Goal: Task Accomplishment & Management: Manage account settings

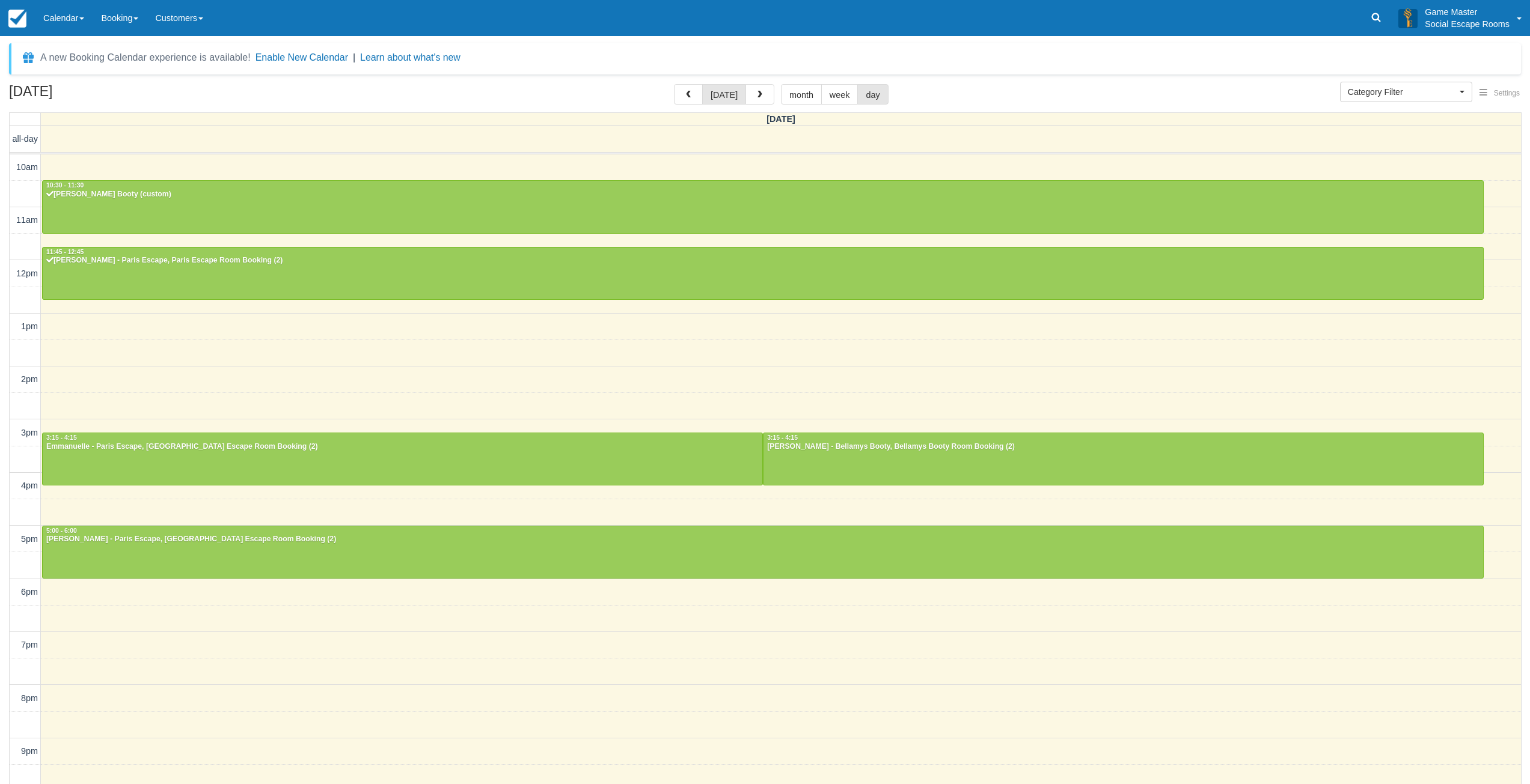
select select
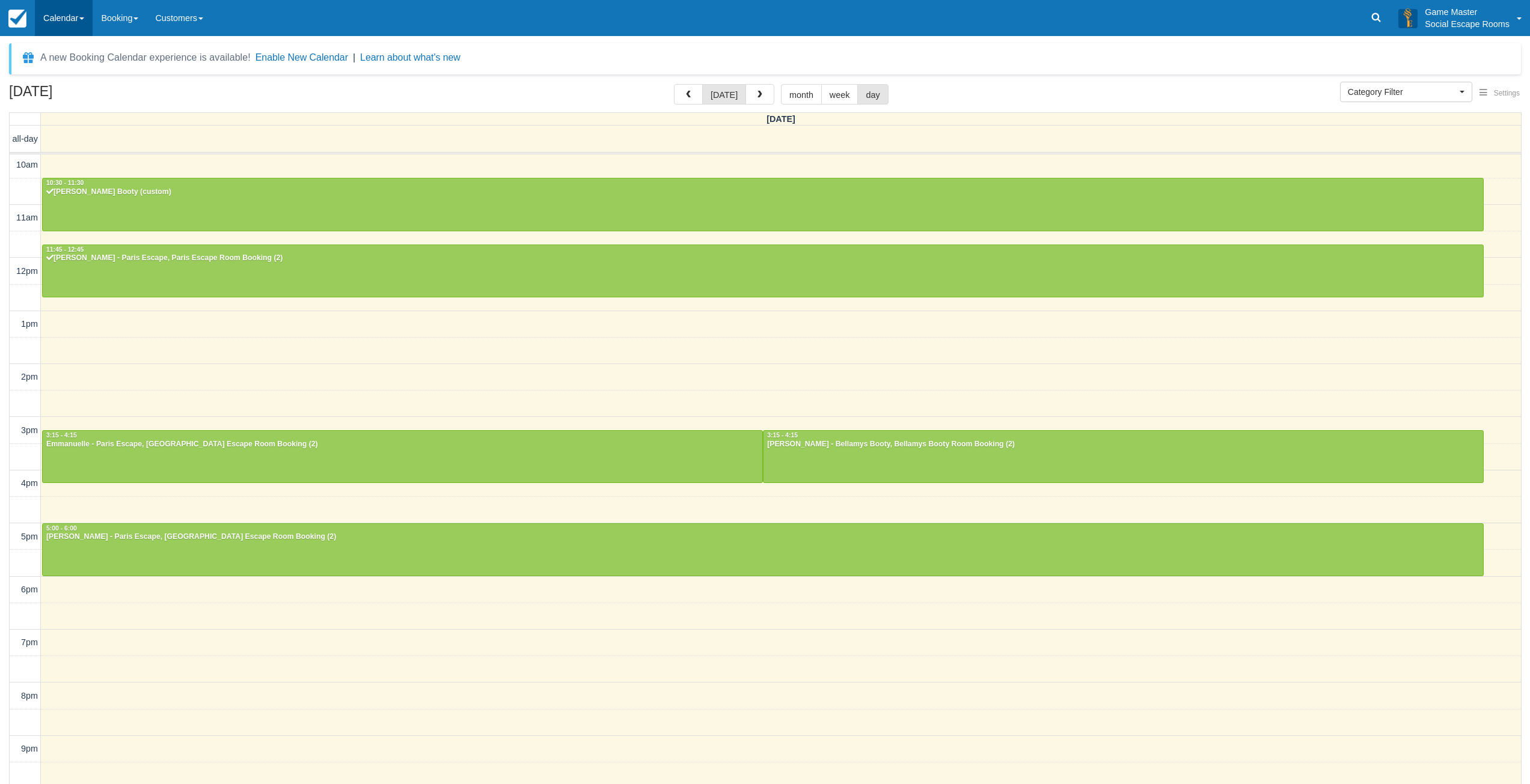
click at [71, 22] on link "Calendar" at bounding box center [63, 18] width 58 height 36
click at [60, 167] on link "Day" at bounding box center [82, 163] width 95 height 25
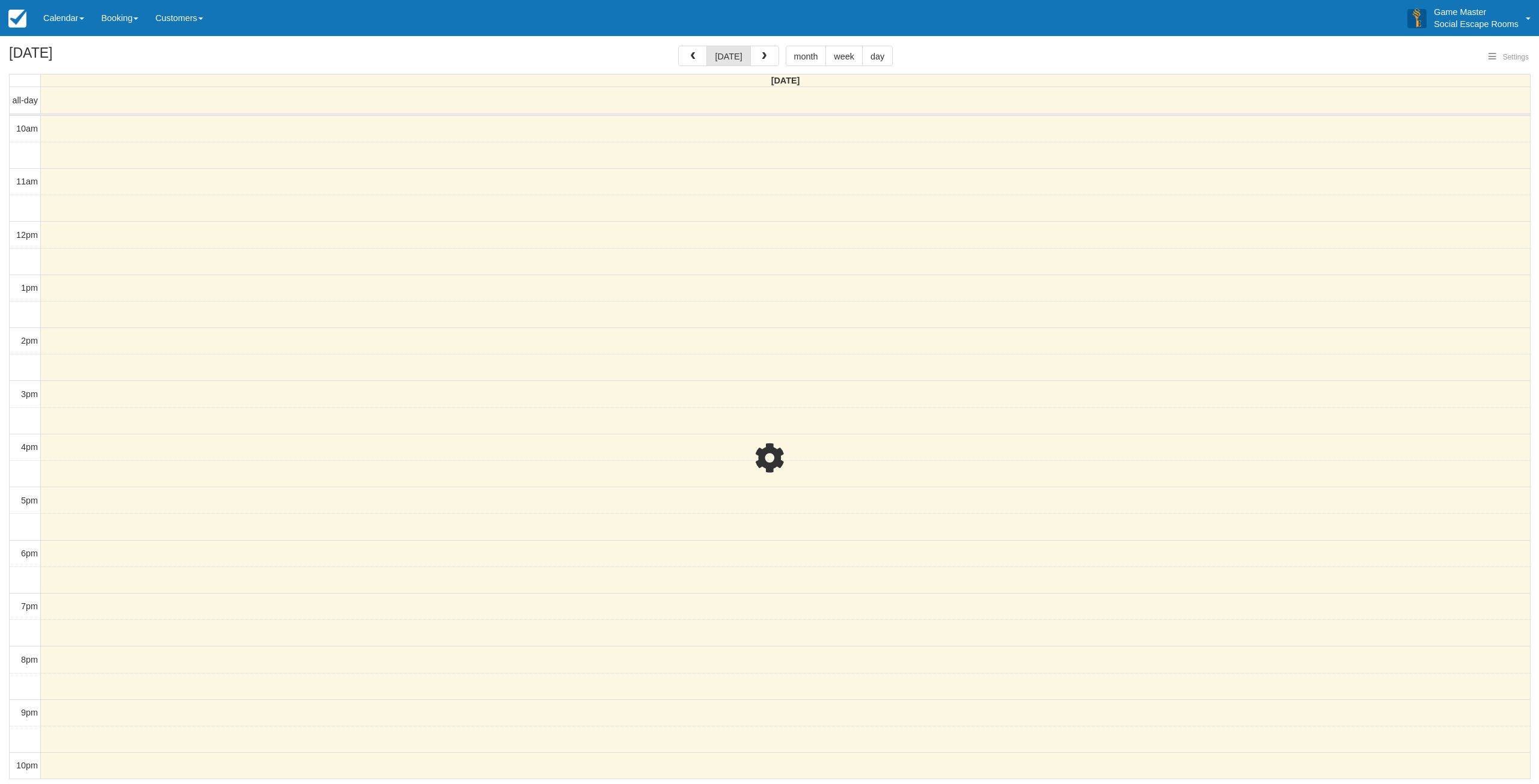
select select
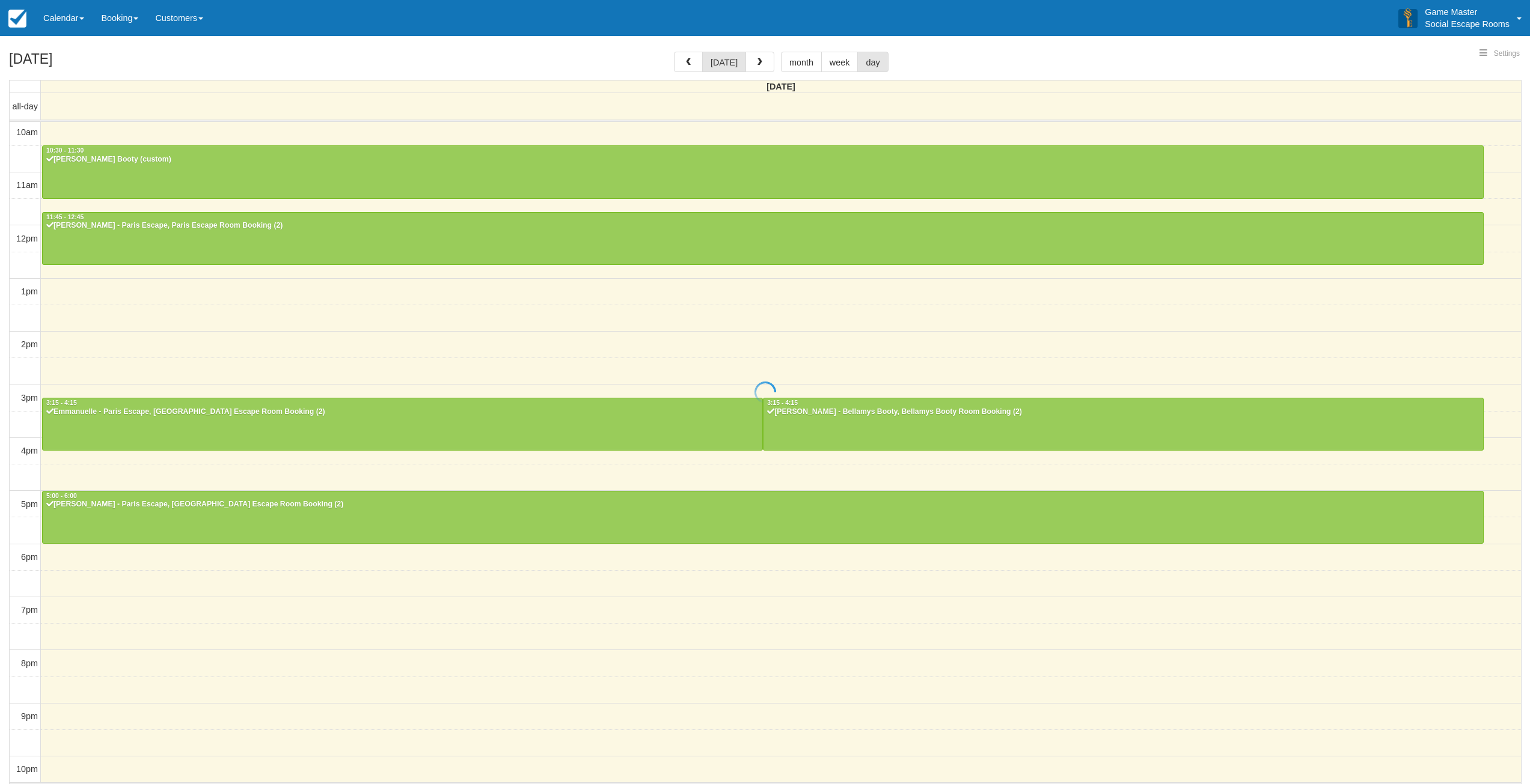
select select
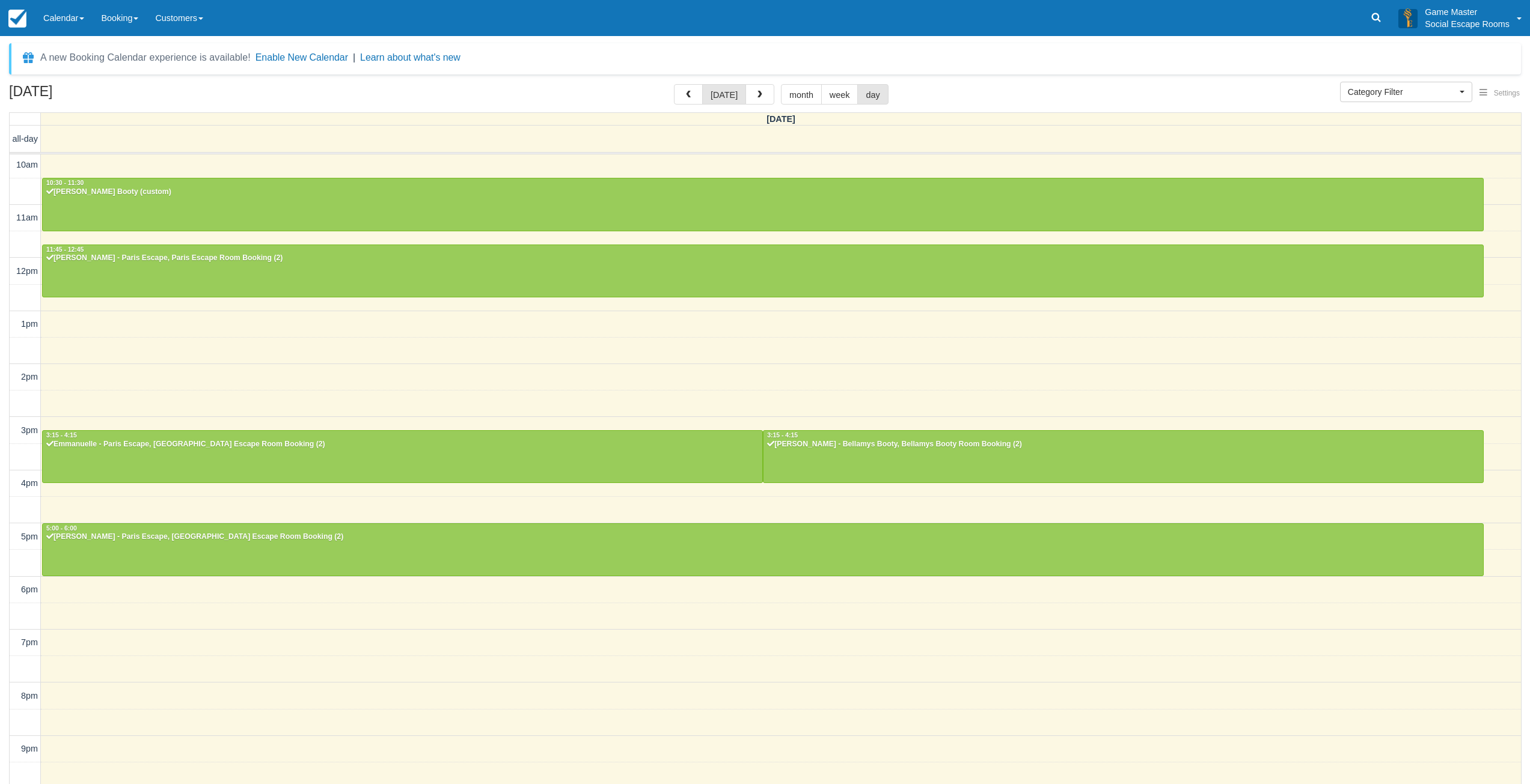
click at [129, 381] on div "10am 11am 12pm 1pm 2pm 3pm 4pm 5pm 6pm 7pm 8pm 9pm 10pm 10:30 - 11:30 [PERSON_N…" at bounding box center [765, 485] width 1511 height 666
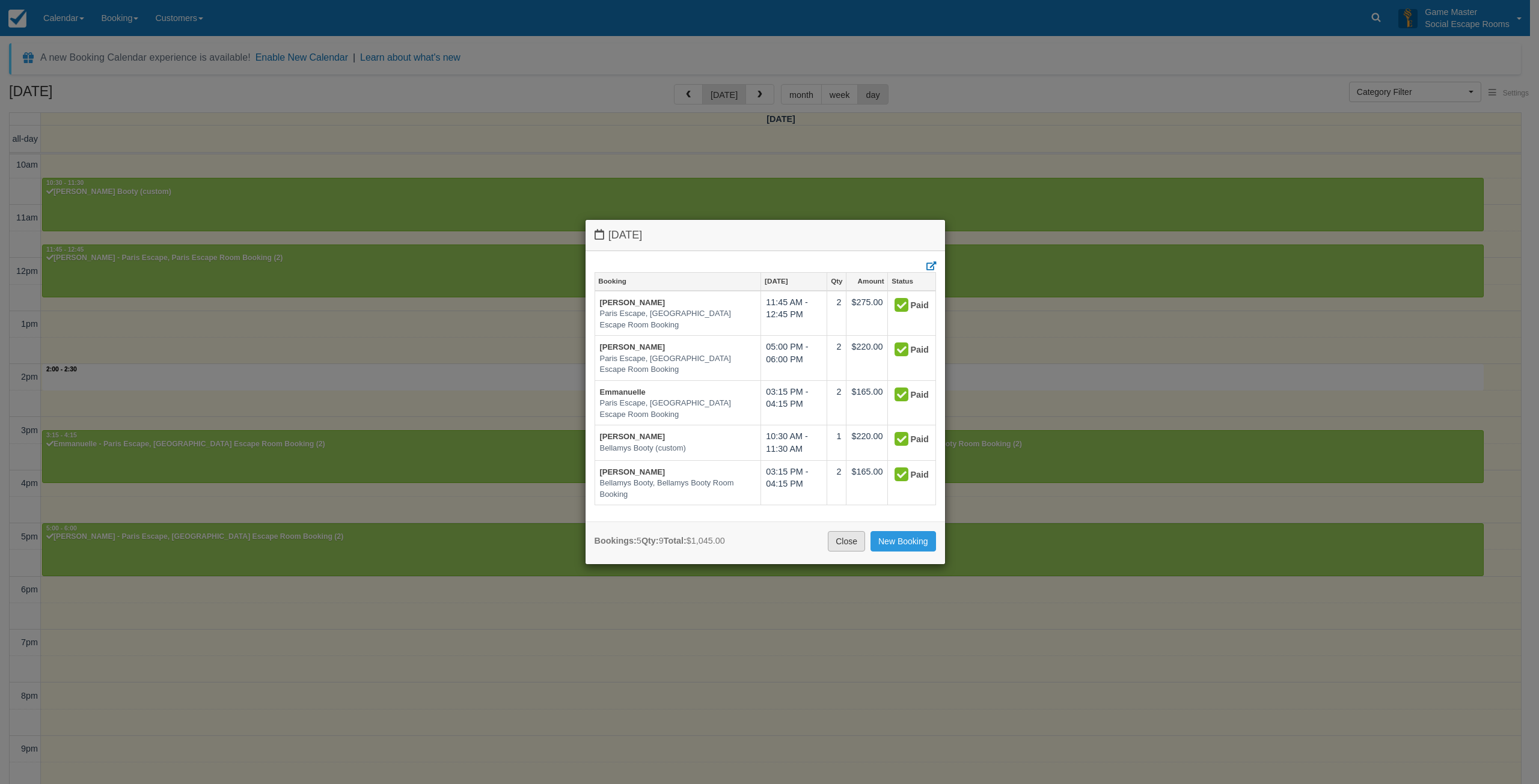
click at [833, 544] on link "Close" at bounding box center [846, 541] width 37 height 20
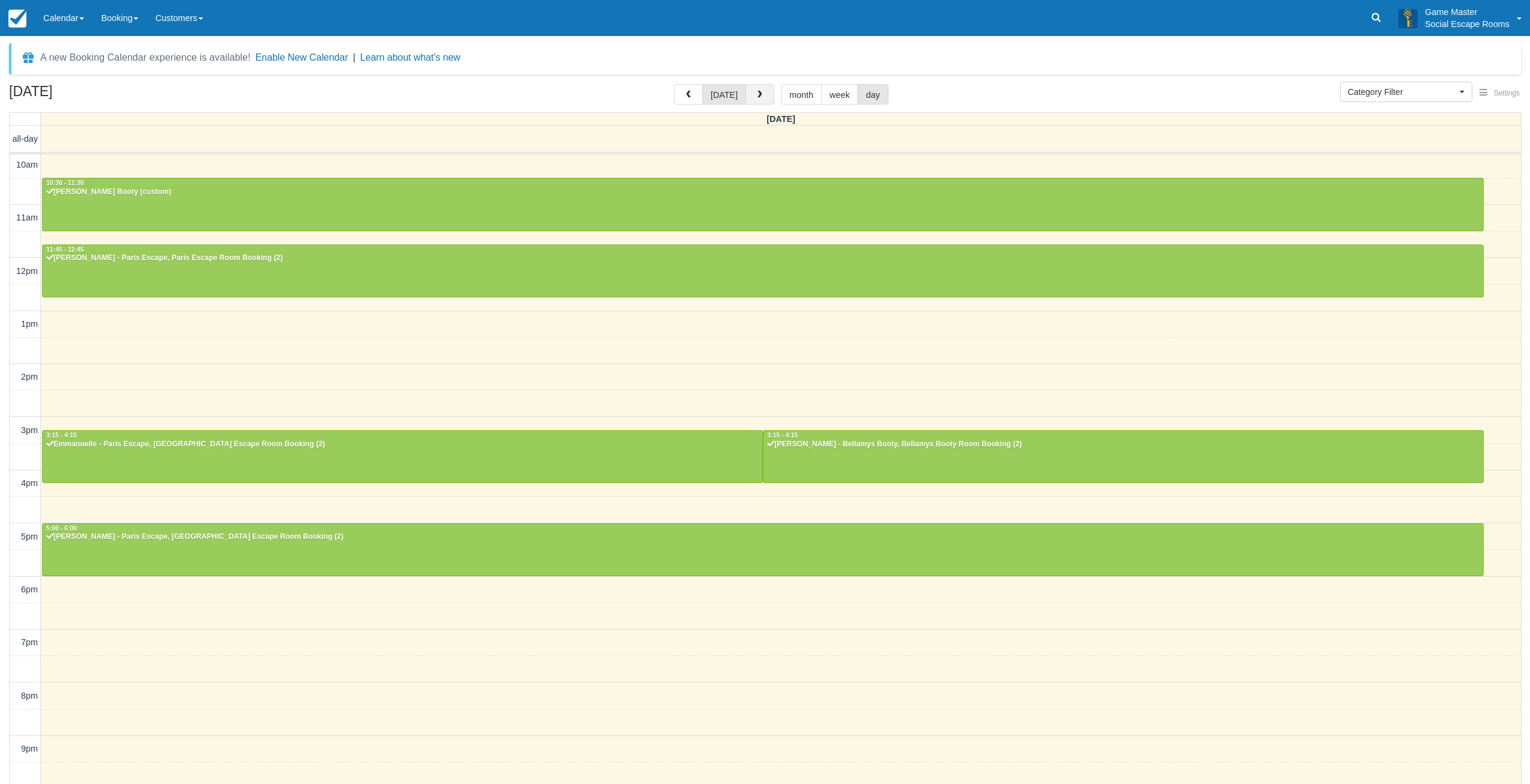
click at [756, 97] on span "button" at bounding box center [760, 95] width 8 height 8
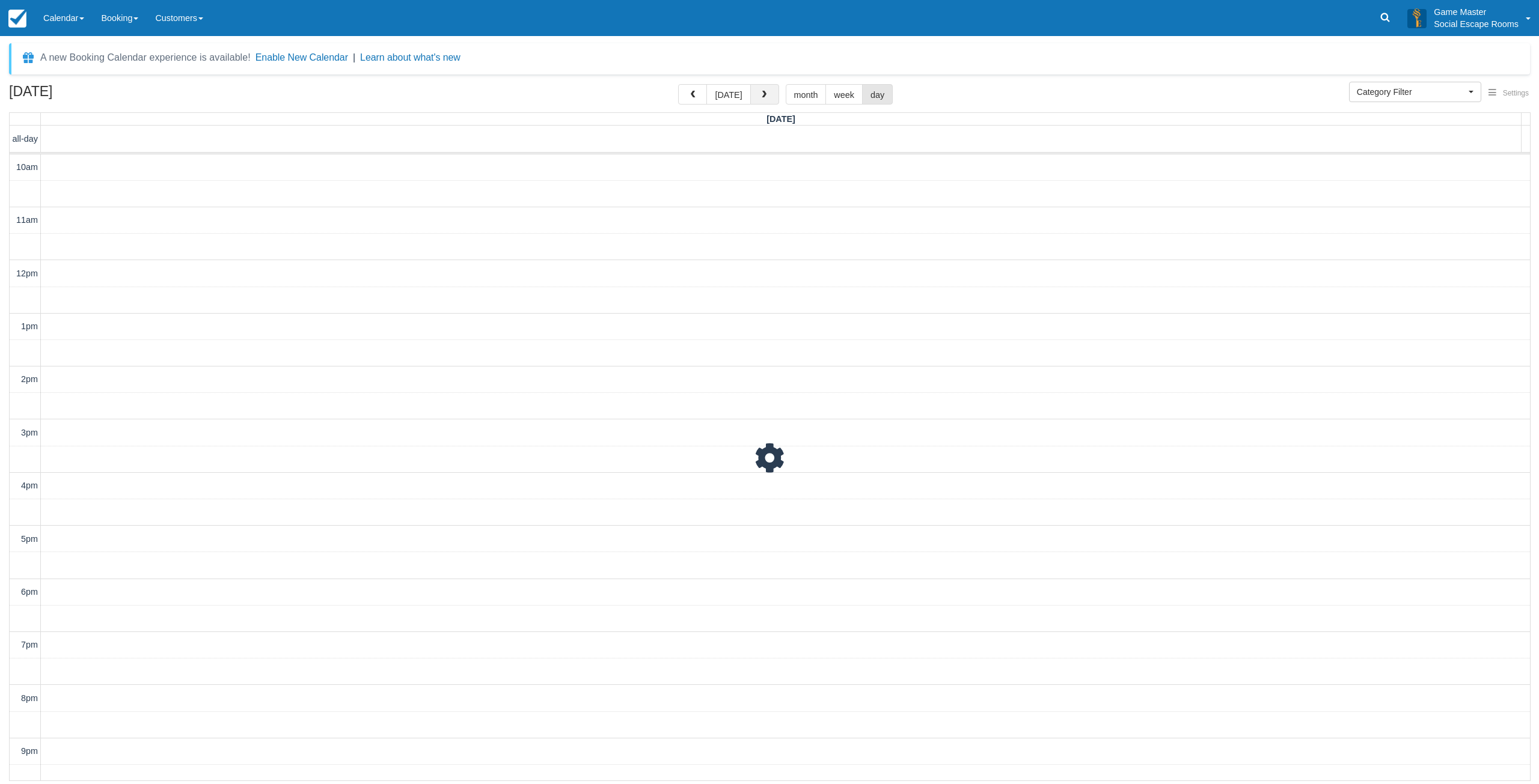
scroll to position [37, 0]
click at [768, 94] on button "button" at bounding box center [765, 95] width 29 height 20
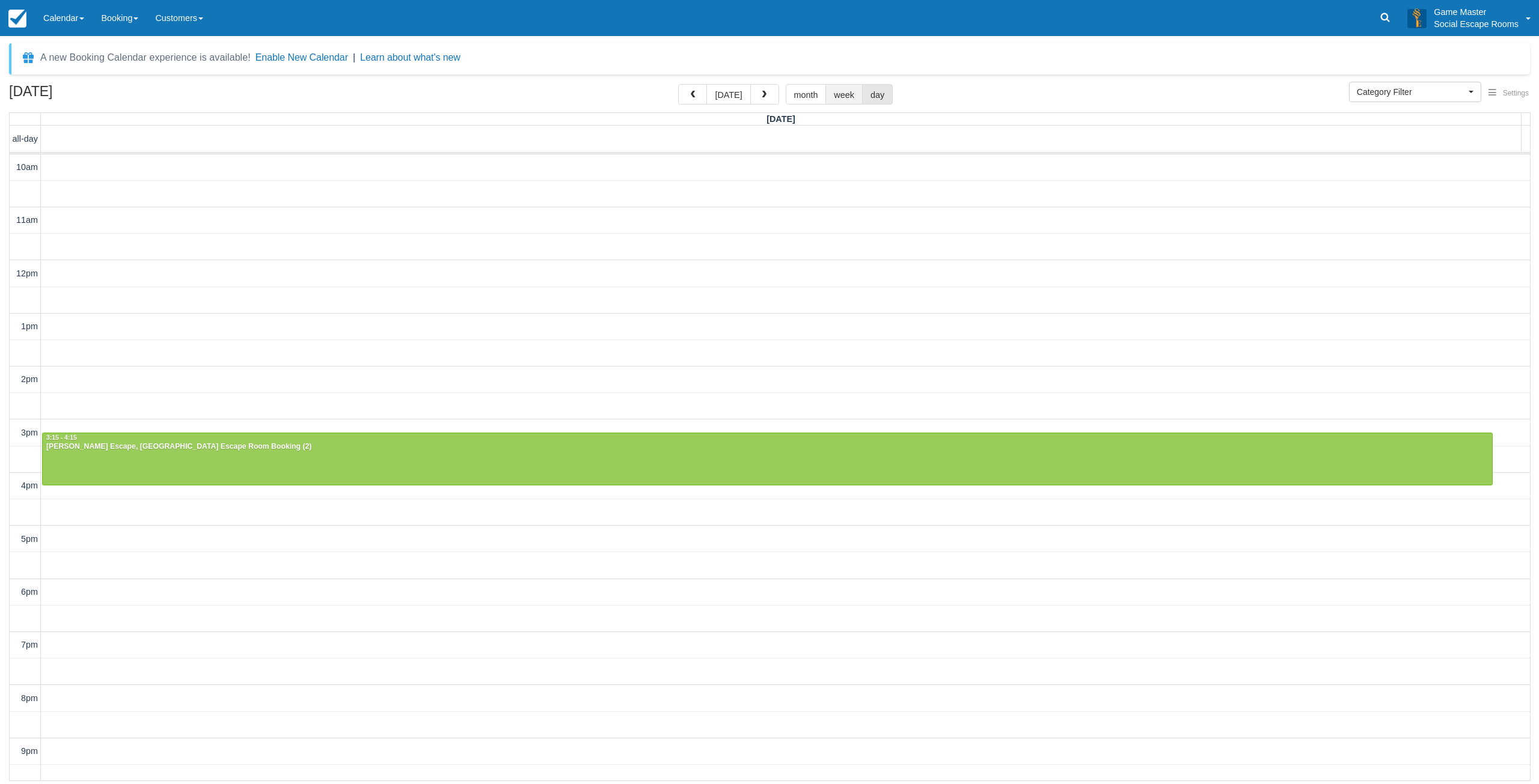
click at [830, 96] on button "week" at bounding box center [844, 95] width 37 height 20
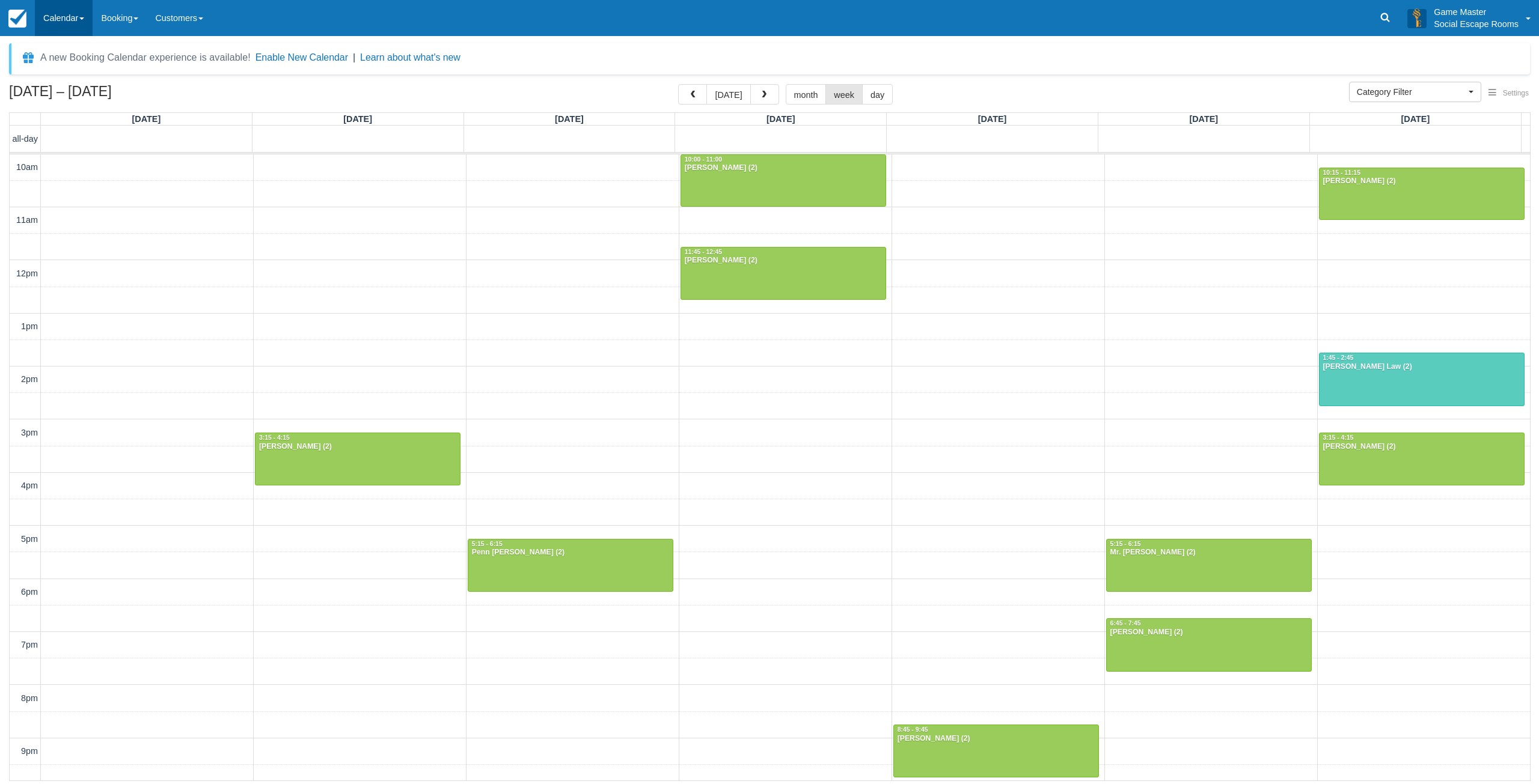
click at [54, 24] on link "Calendar" at bounding box center [63, 18] width 58 height 36
click at [763, 97] on span "button" at bounding box center [764, 95] width 8 height 8
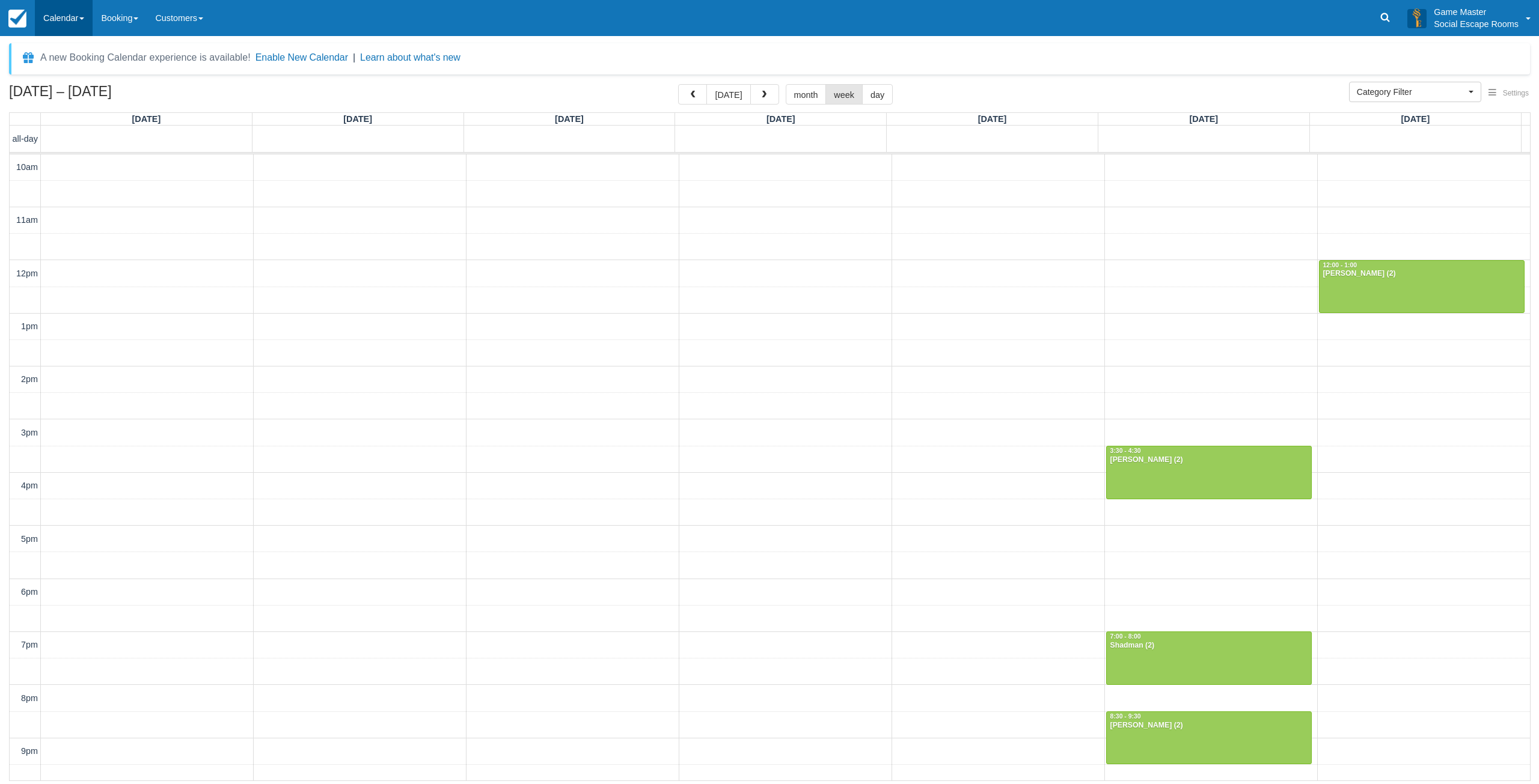
click at [72, 18] on link "Calendar" at bounding box center [63, 18] width 58 height 36
click at [54, 158] on link "Day" at bounding box center [82, 163] width 95 height 25
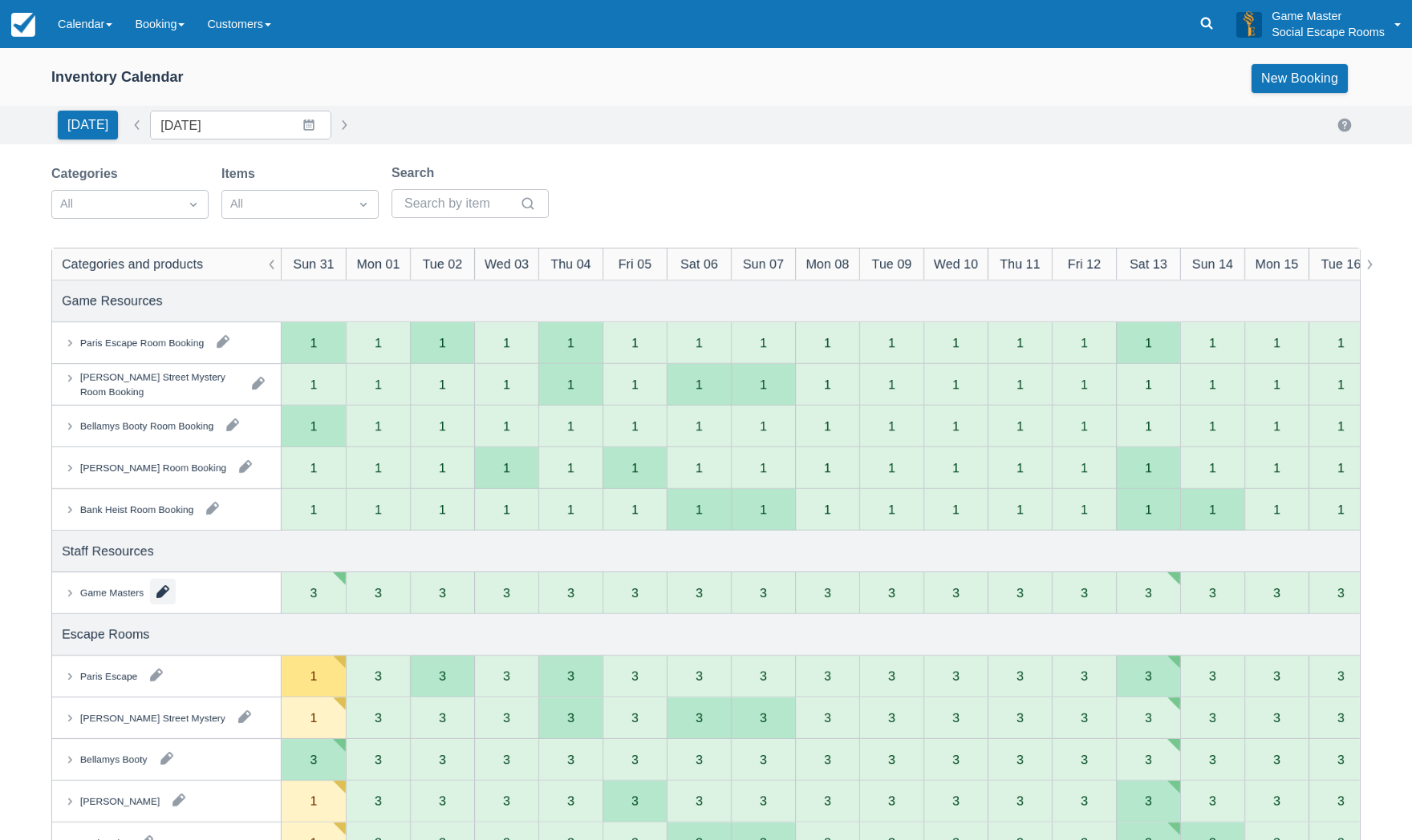
click at [161, 591] on button "button" at bounding box center [163, 591] width 25 height 25
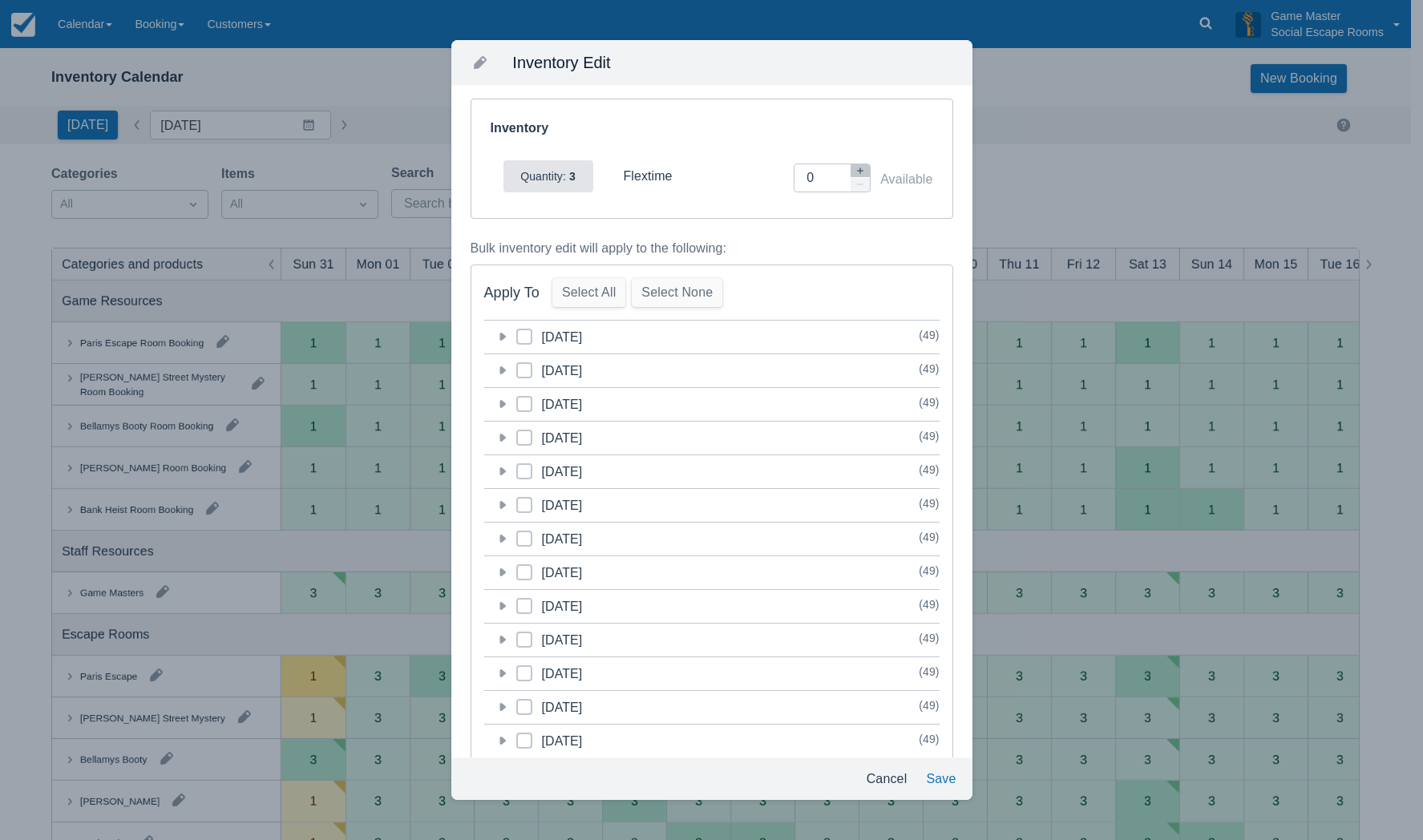
click at [505, 401] on icon at bounding box center [502, 404] width 16 height 16
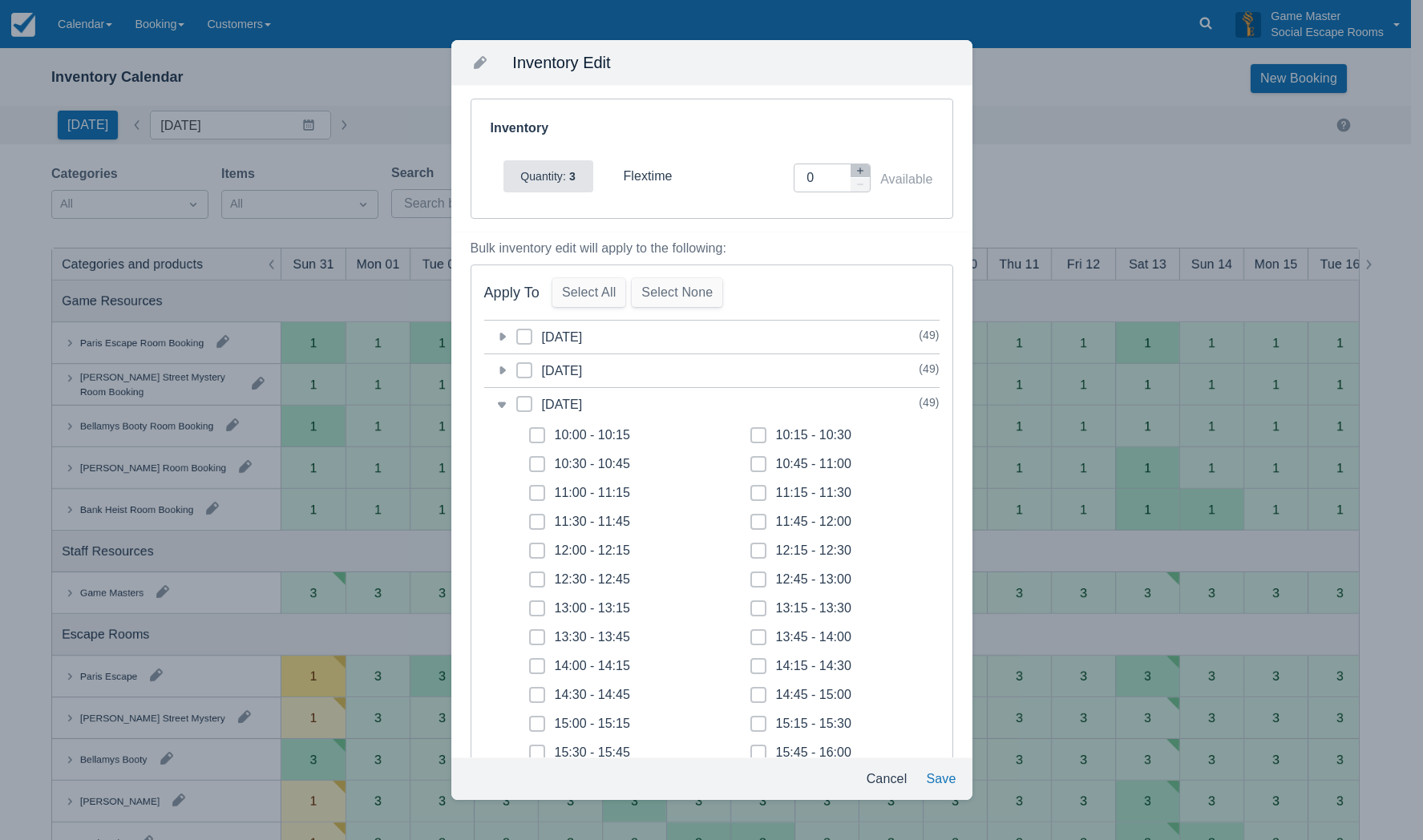
drag, startPoint x: 542, startPoint y: 434, endPoint x: 534, endPoint y: 455, distance: 22.5
click at [541, 434] on span at bounding box center [538, 442] width 16 height 29
click at [529, 431] on input "10:00 - 10:15" at bounding box center [529, 430] width 1 height 1
checkbox input "true"
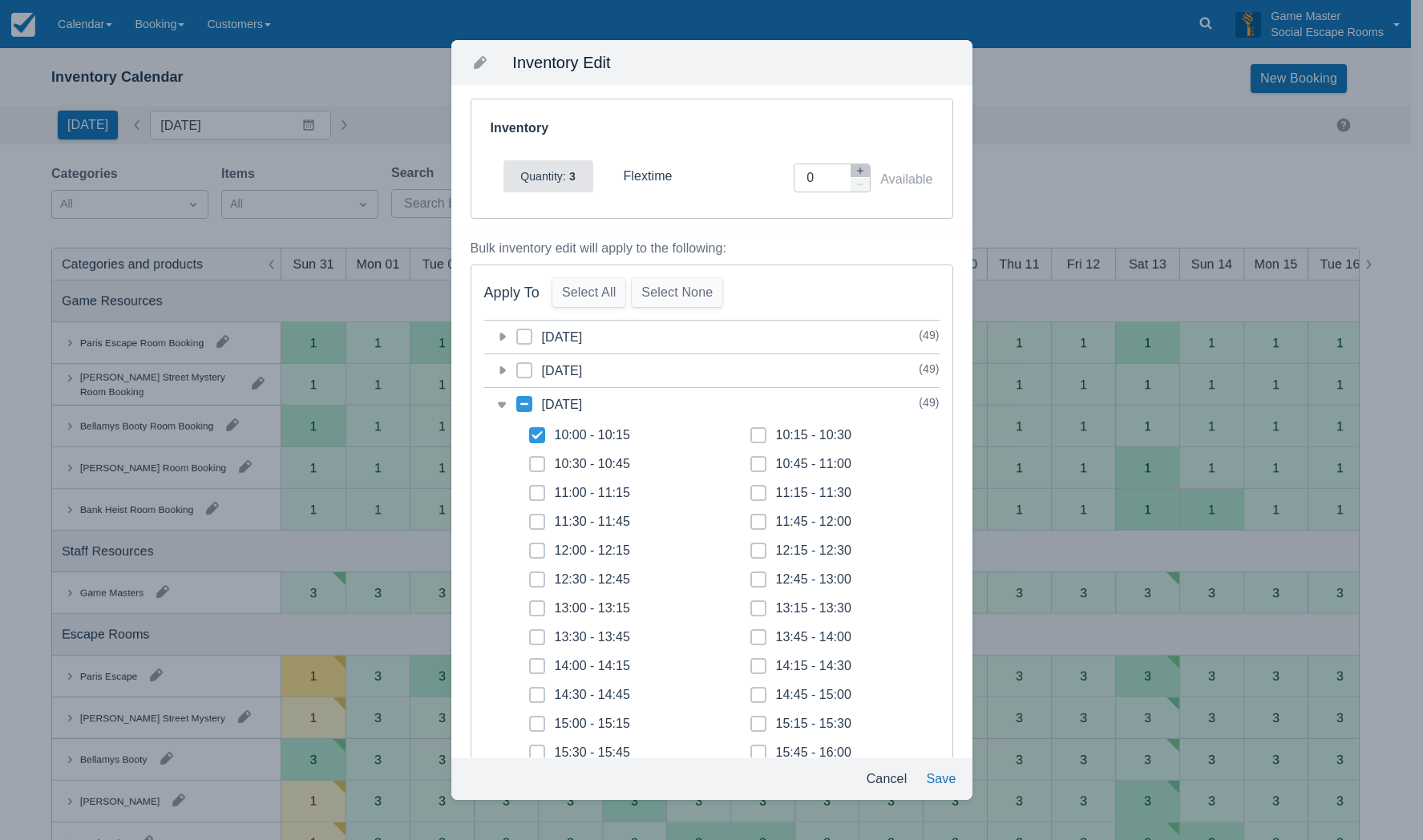
click at [532, 463] on span at bounding box center [538, 470] width 16 height 29
click at [529, 460] on input "10:30 - 10:45" at bounding box center [529, 460] width 1 height 1
checkbox input "true"
drag, startPoint x: 534, startPoint y: 489, endPoint x: 536, endPoint y: 504, distance: 15.1
click at [534, 490] on span at bounding box center [538, 499] width 16 height 29
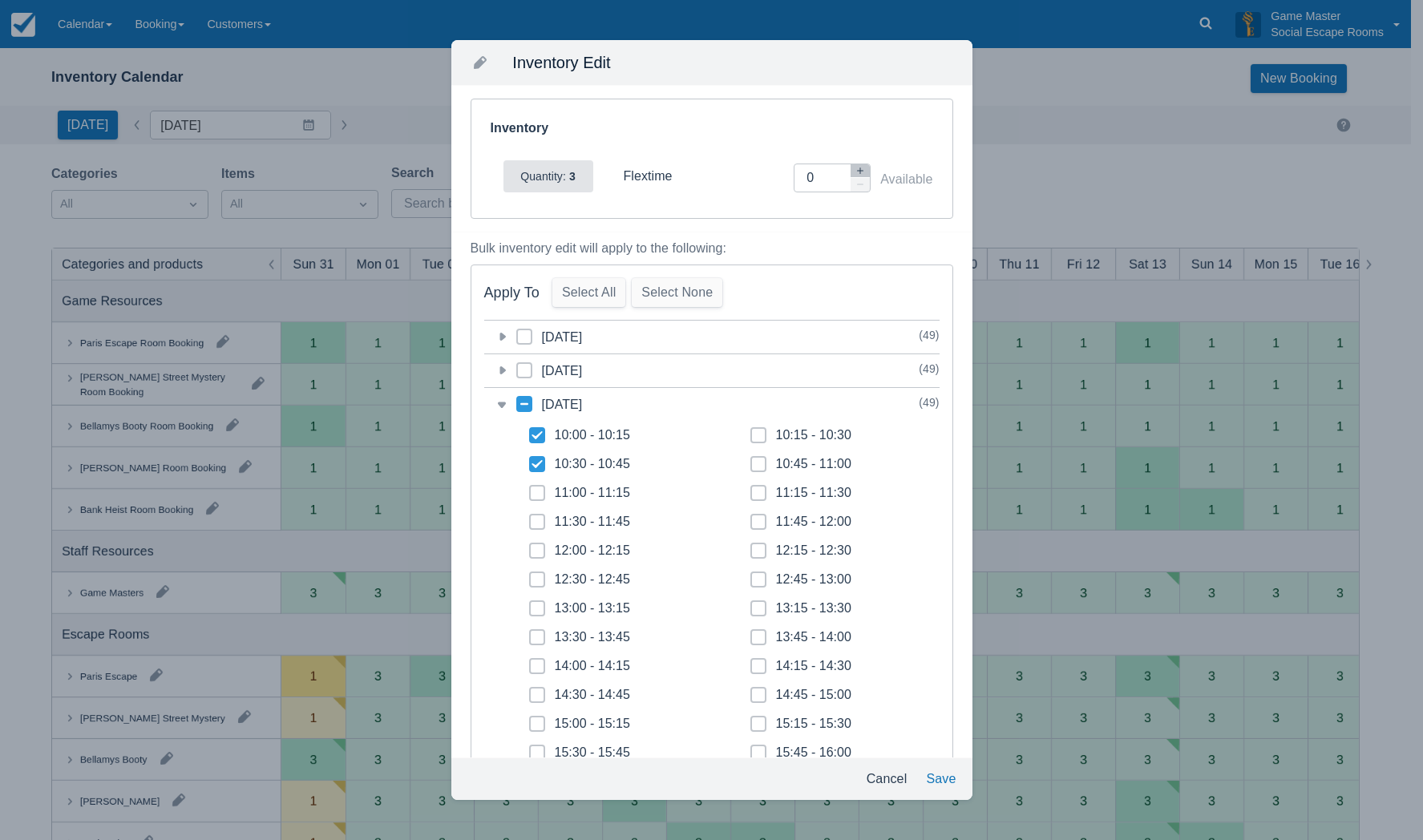
click at [529, 489] on input "11:00 - 11:15" at bounding box center [529, 489] width 1 height 1
checkbox input "true"
click at [535, 519] on icon at bounding box center [537, 521] width 6 height 6
click at [529, 518] on input "11:30 - 11:45" at bounding box center [529, 517] width 1 height 1
checkbox input "true"
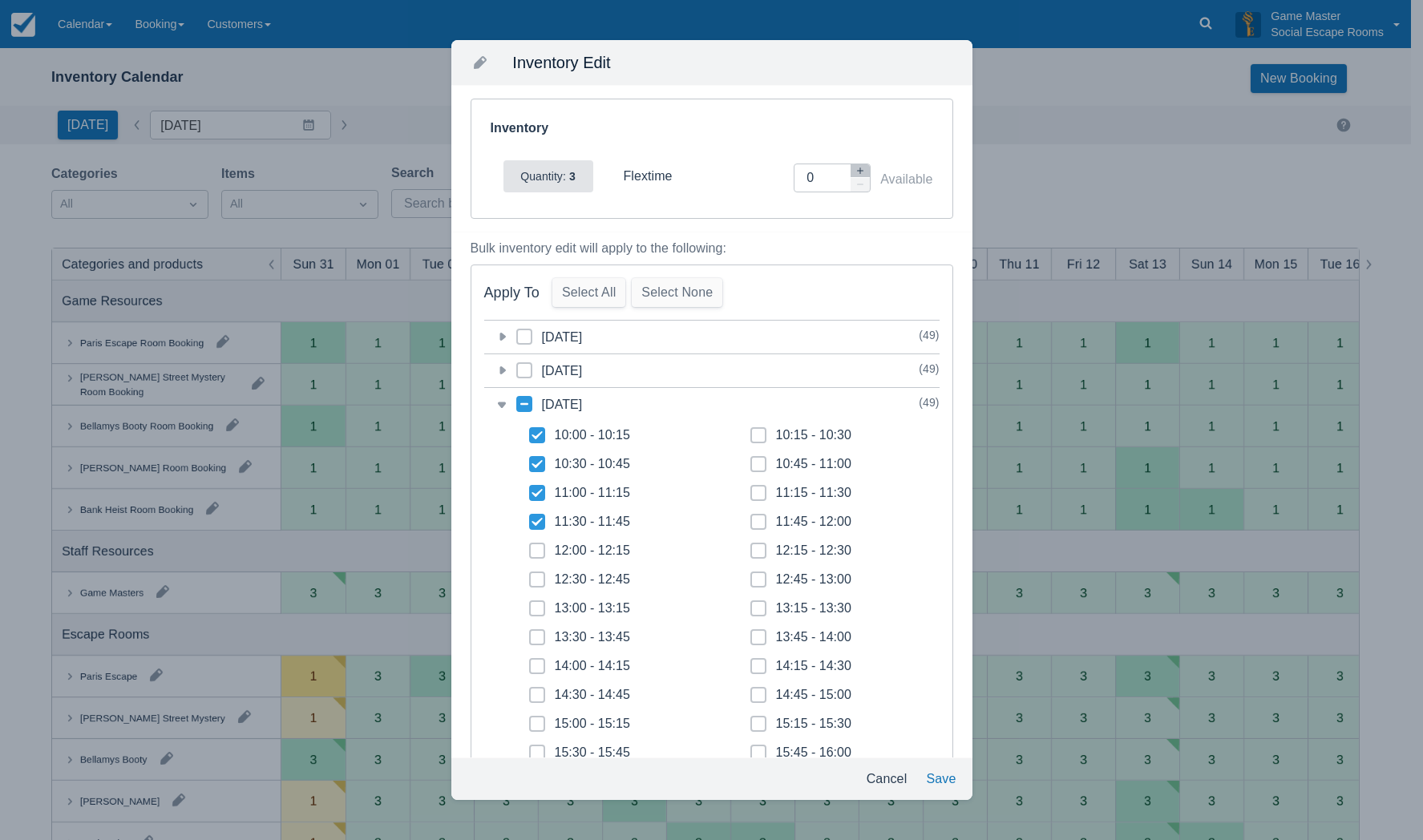
drag, startPoint x: 746, startPoint y: 435, endPoint x: 750, endPoint y: 459, distance: 24.3
click at [750, 439] on span at bounding box center [758, 442] width 16 height 29
click at [750, 431] on input "10:15 - 10:30" at bounding box center [750, 430] width 1 height 1
checkbox input "true"
click at [755, 469] on span at bounding box center [758, 470] width 16 height 29
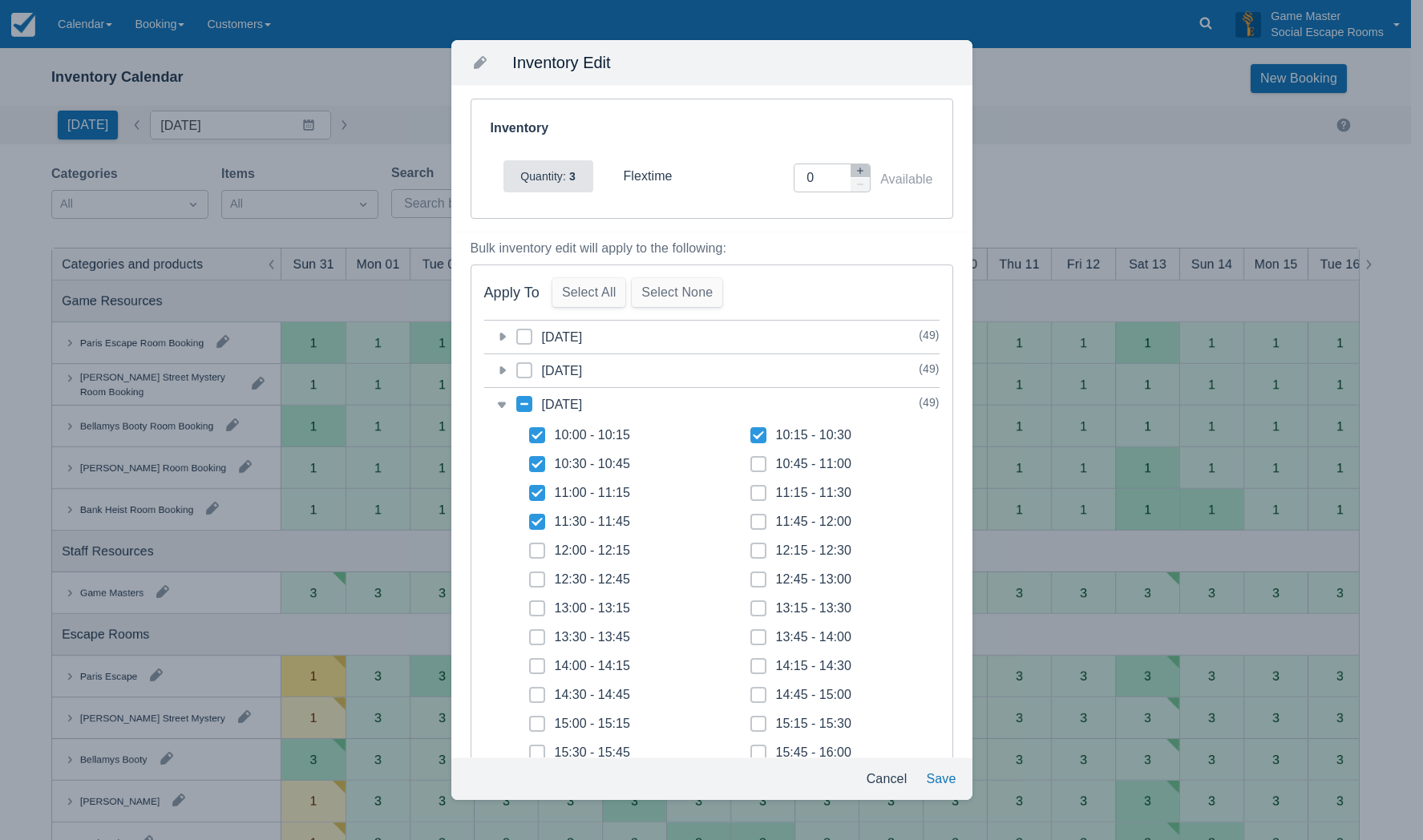
click at [751, 460] on input "10:45 - 11:00" at bounding box center [750, 460] width 1 height 1
checkbox input "true"
drag, startPoint x: 753, startPoint y: 493, endPoint x: 845, endPoint y: 577, distance: 124.6
click at [756, 493] on span at bounding box center [758, 499] width 16 height 29
click at [751, 489] on input "11:15 - 11:30" at bounding box center [750, 489] width 1 height 1
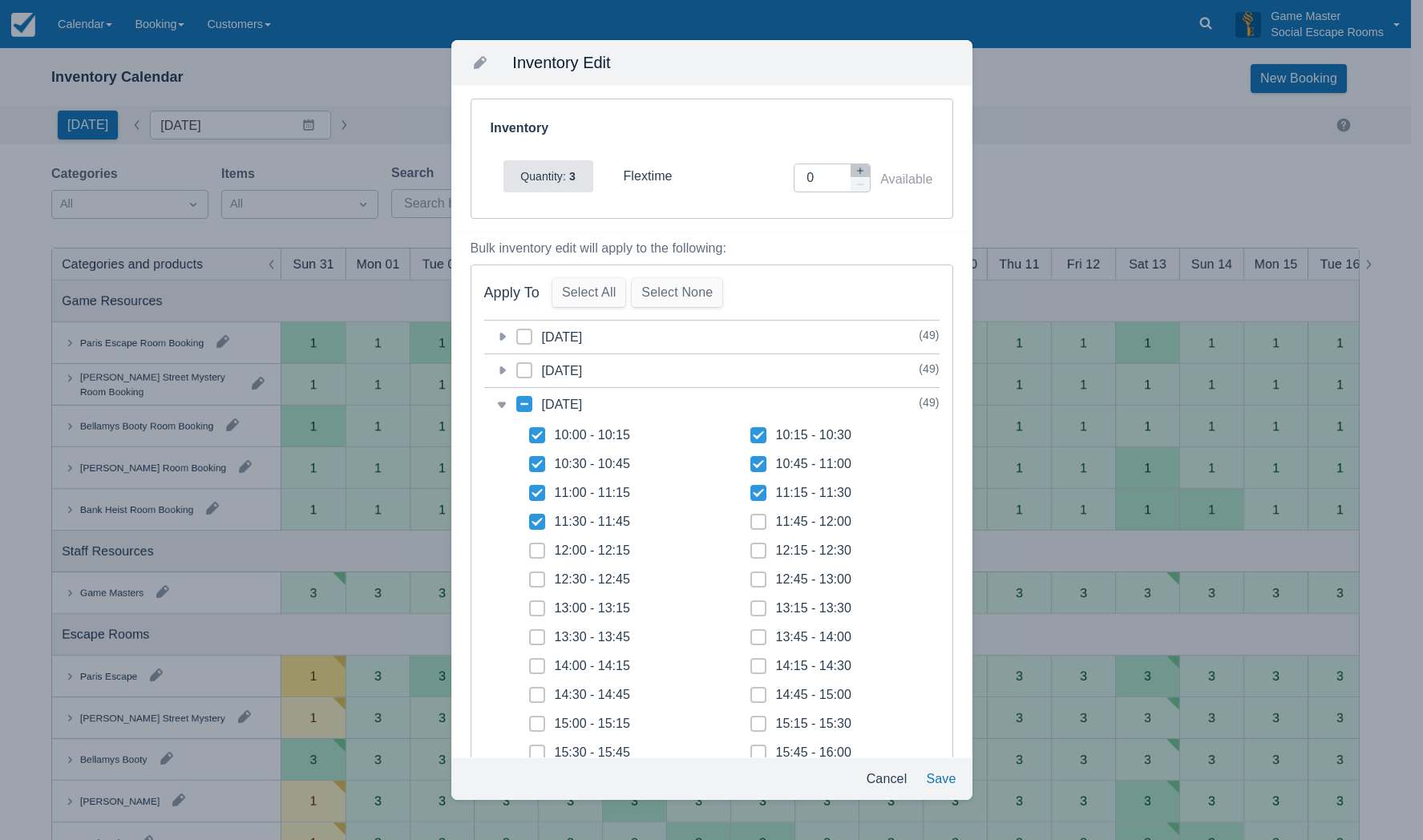
checkbox input "true"
click at [939, 776] on button "Save" at bounding box center [941, 779] width 43 height 29
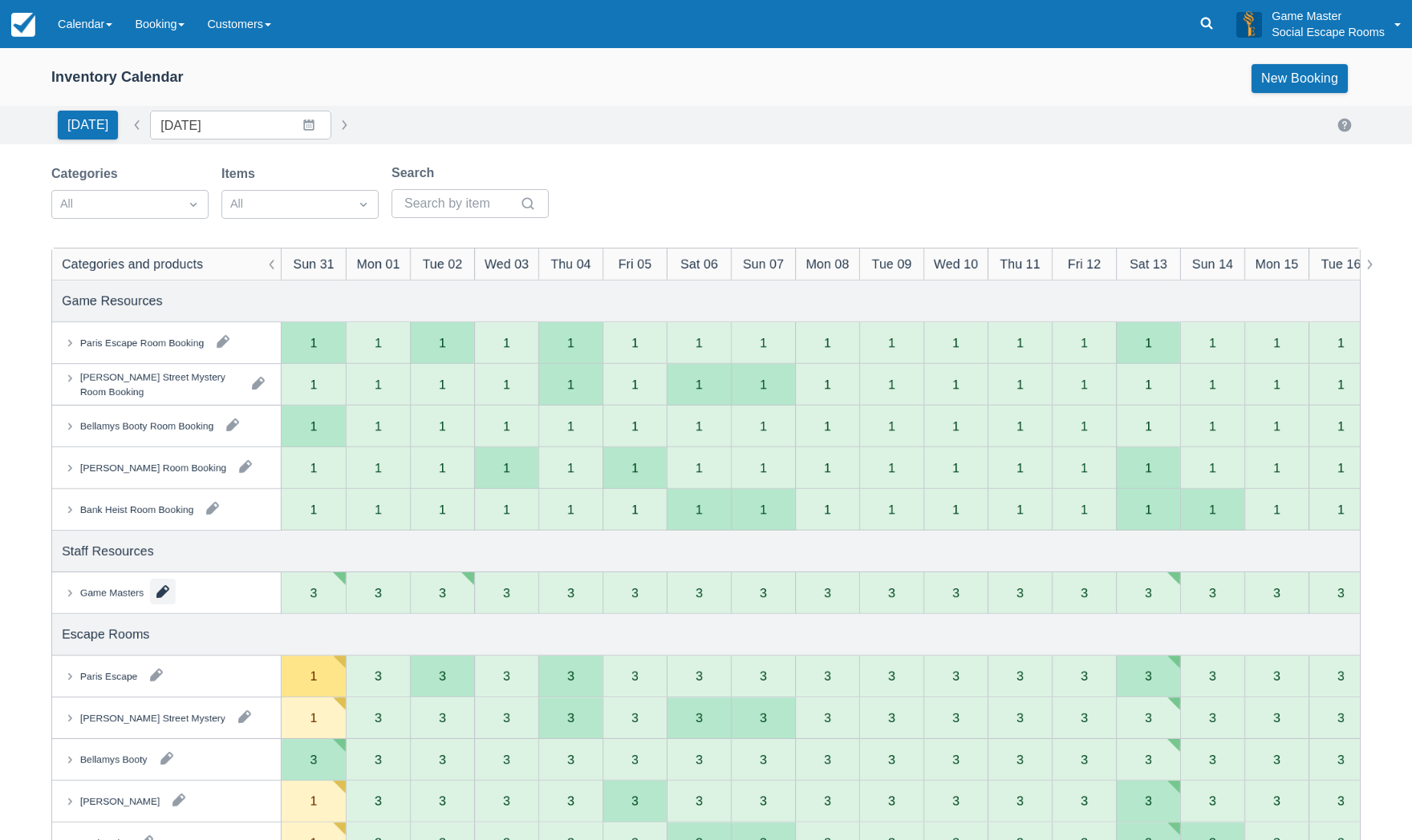
click at [160, 596] on button "button" at bounding box center [163, 591] width 25 height 25
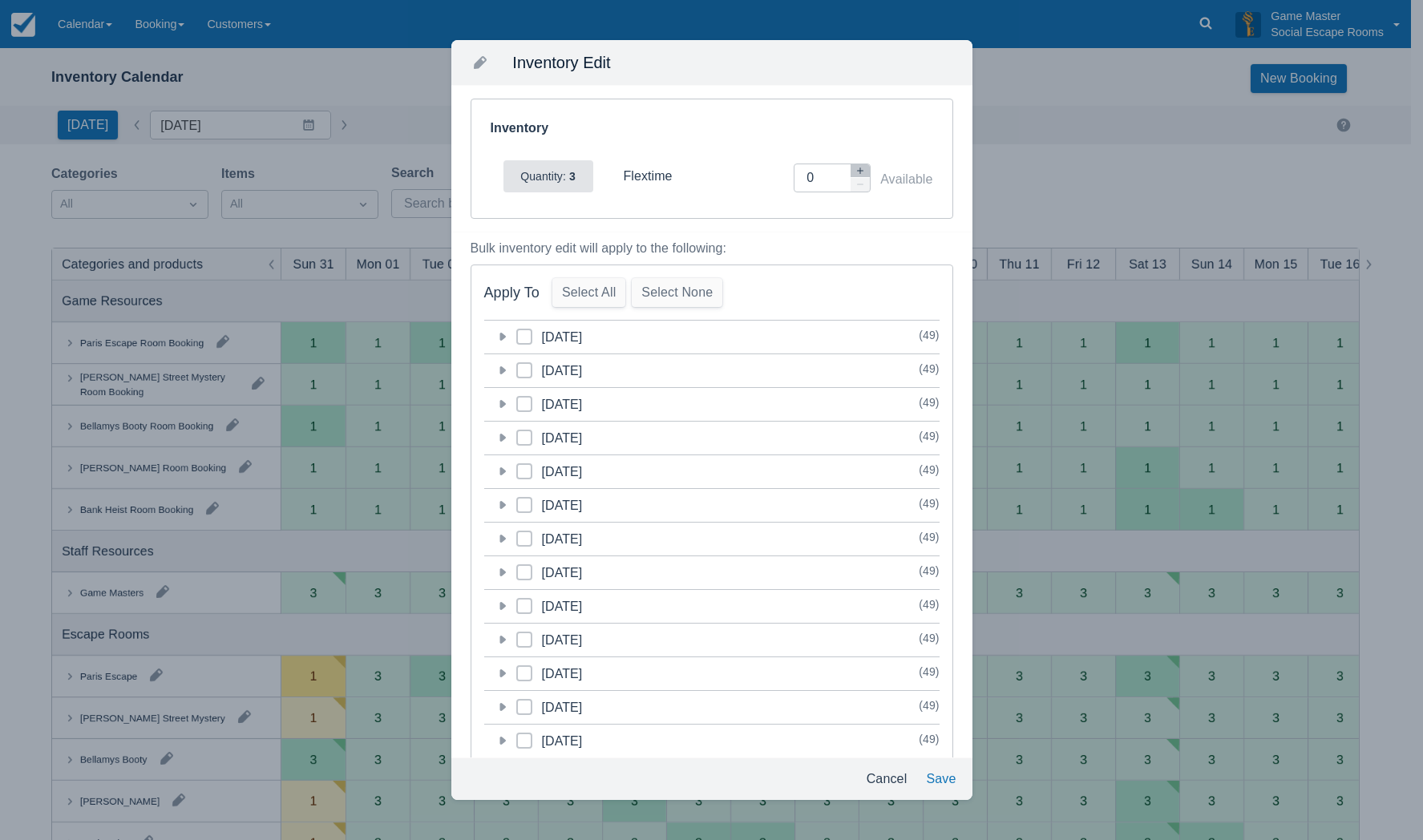
click at [507, 472] on icon at bounding box center [502, 471] width 16 height 16
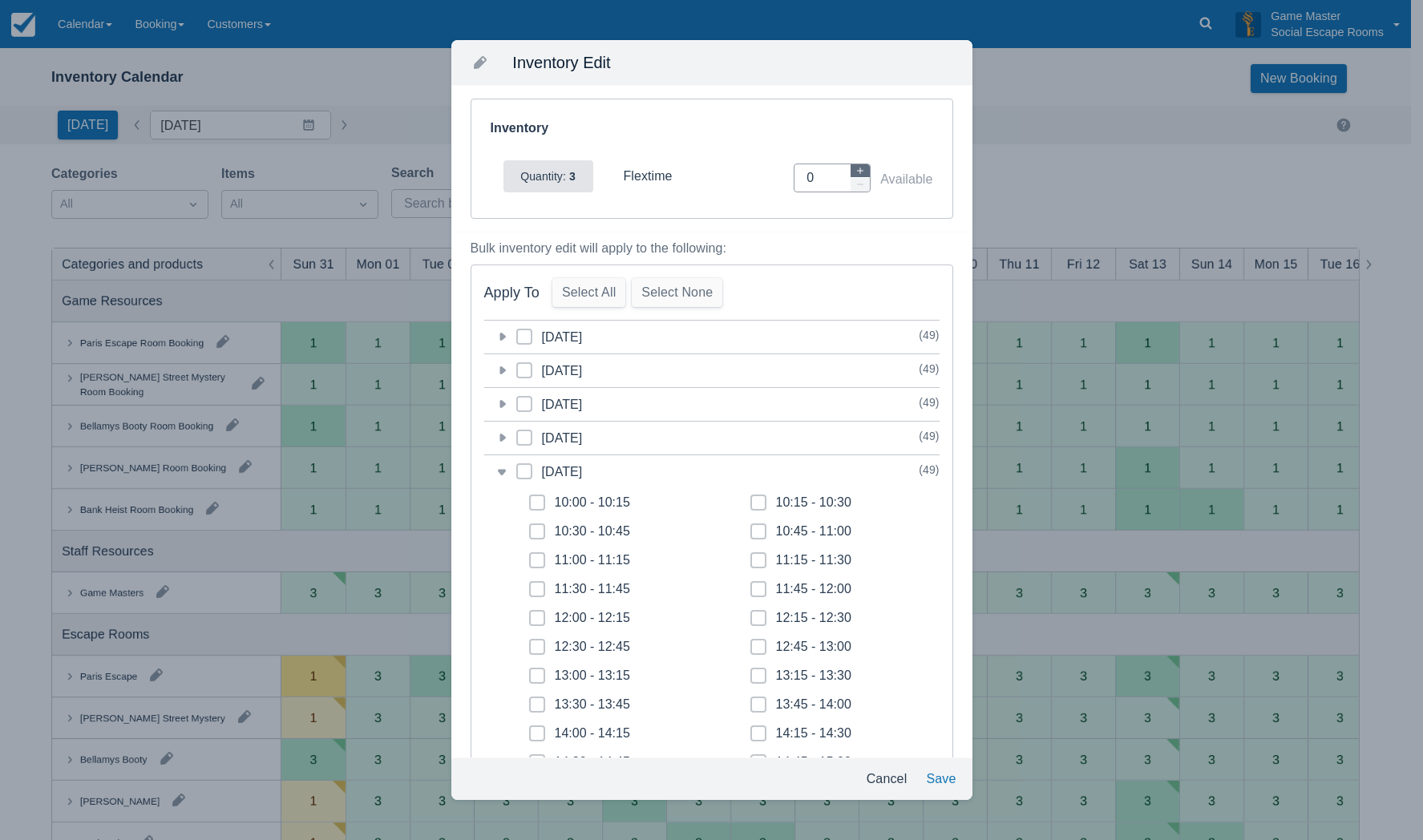
click at [855, 167] on button "button" at bounding box center [860, 171] width 19 height 14
type input "1"
click at [539, 505] on icon at bounding box center [537, 502] width 6 height 6
click at [529, 499] on input "10:00 - 10:15" at bounding box center [529, 498] width 1 height 1
checkbox input "true"
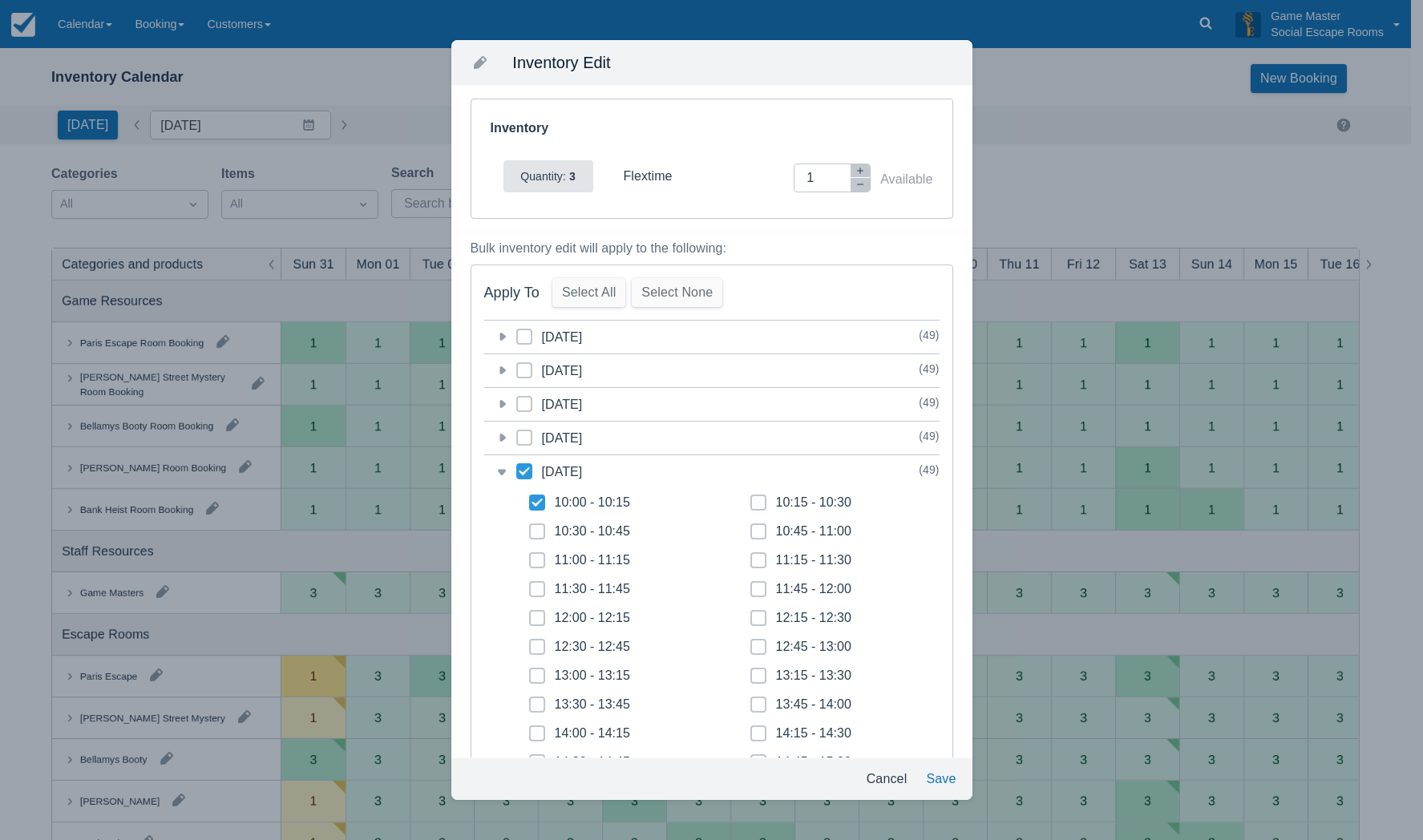
checkbox input "true"
click at [533, 531] on span at bounding box center [538, 538] width 16 height 29
click at [529, 528] on input "10:30 - 10:45" at bounding box center [529, 527] width 1 height 1
checkbox input "true"
click at [532, 567] on span at bounding box center [538, 567] width 16 height 29
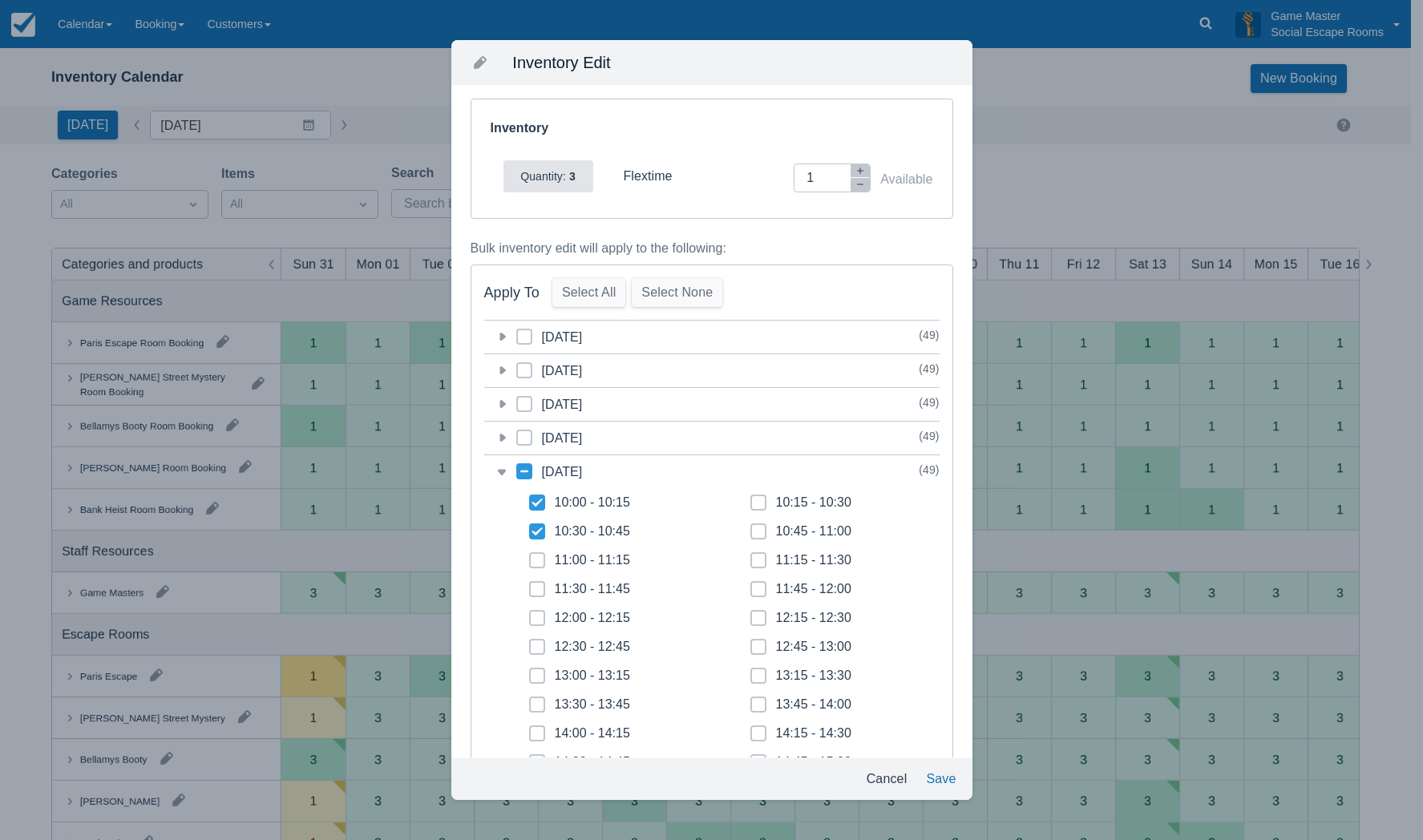
click at [529, 557] on input "11:00 - 11:15" at bounding box center [529, 556] width 1 height 1
checkbox input "true"
click at [534, 591] on span at bounding box center [538, 596] width 16 height 29
click at [529, 585] on input "11:30 - 11:45" at bounding box center [529, 585] width 1 height 1
checkbox input "true"
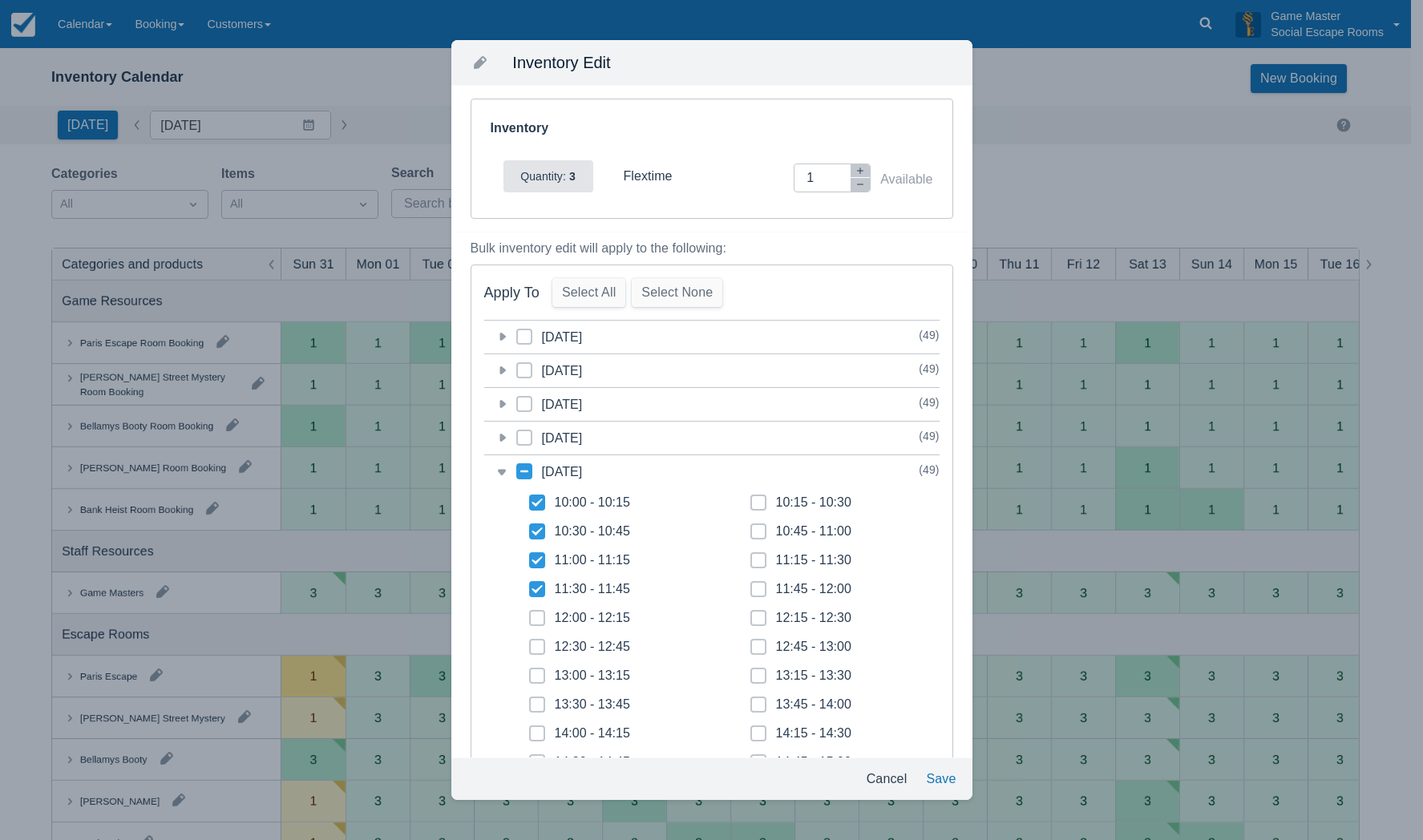
drag, startPoint x: 753, startPoint y: 502, endPoint x: 751, endPoint y: 524, distance: 22.1
click at [753, 506] on span at bounding box center [758, 509] width 16 height 29
click at [751, 499] on input "10:15 - 10:30" at bounding box center [750, 498] width 1 height 1
checkbox input "true"
click at [750, 536] on span at bounding box center [758, 538] width 16 height 29
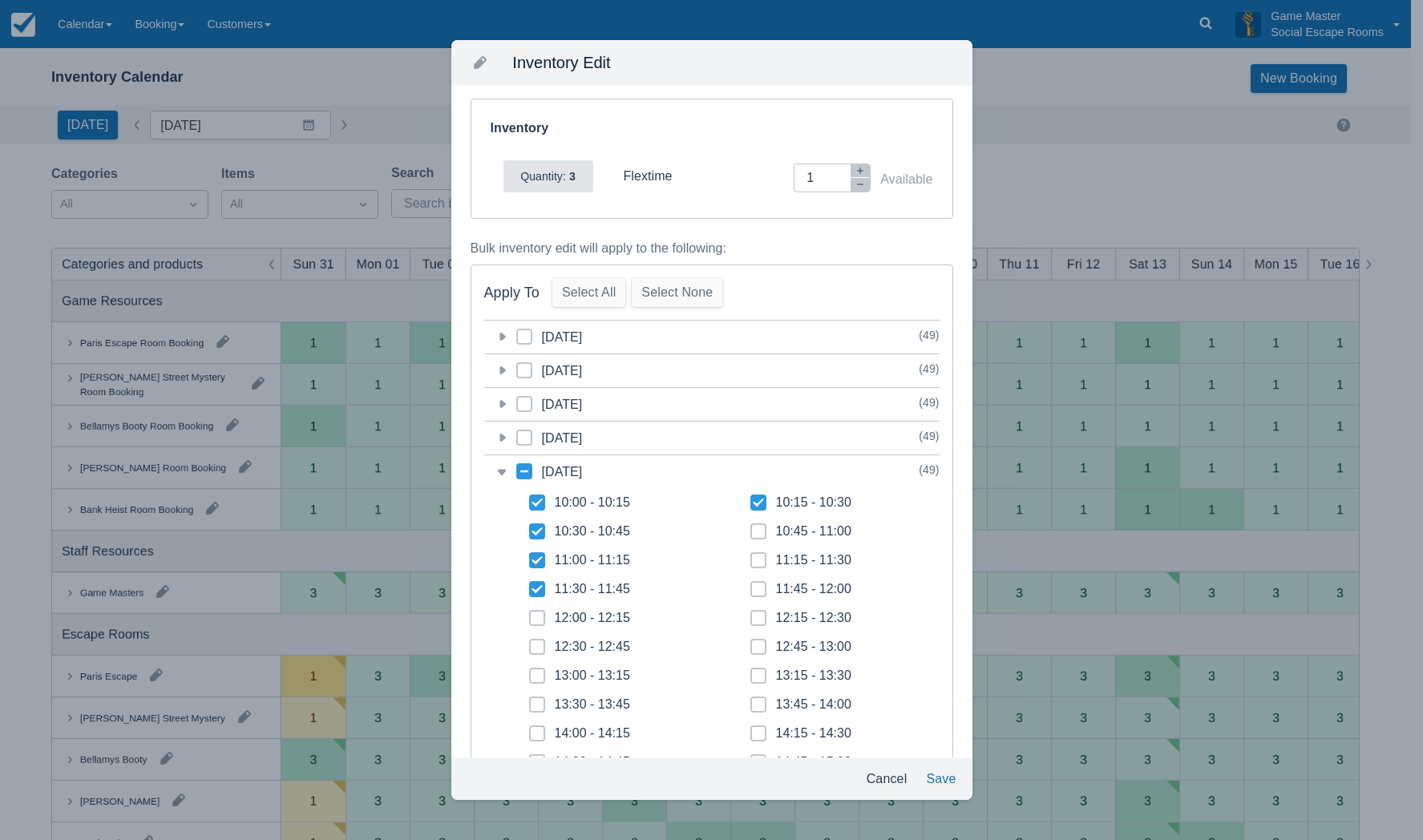
click at [750, 528] on input "10:45 - 11:00" at bounding box center [750, 527] width 1 height 1
checkbox input "true"
click at [750, 564] on span at bounding box center [758, 567] width 16 height 29
click at [750, 557] on input "11:15 - 11:30" at bounding box center [750, 556] width 1 height 1
checkbox input "true"
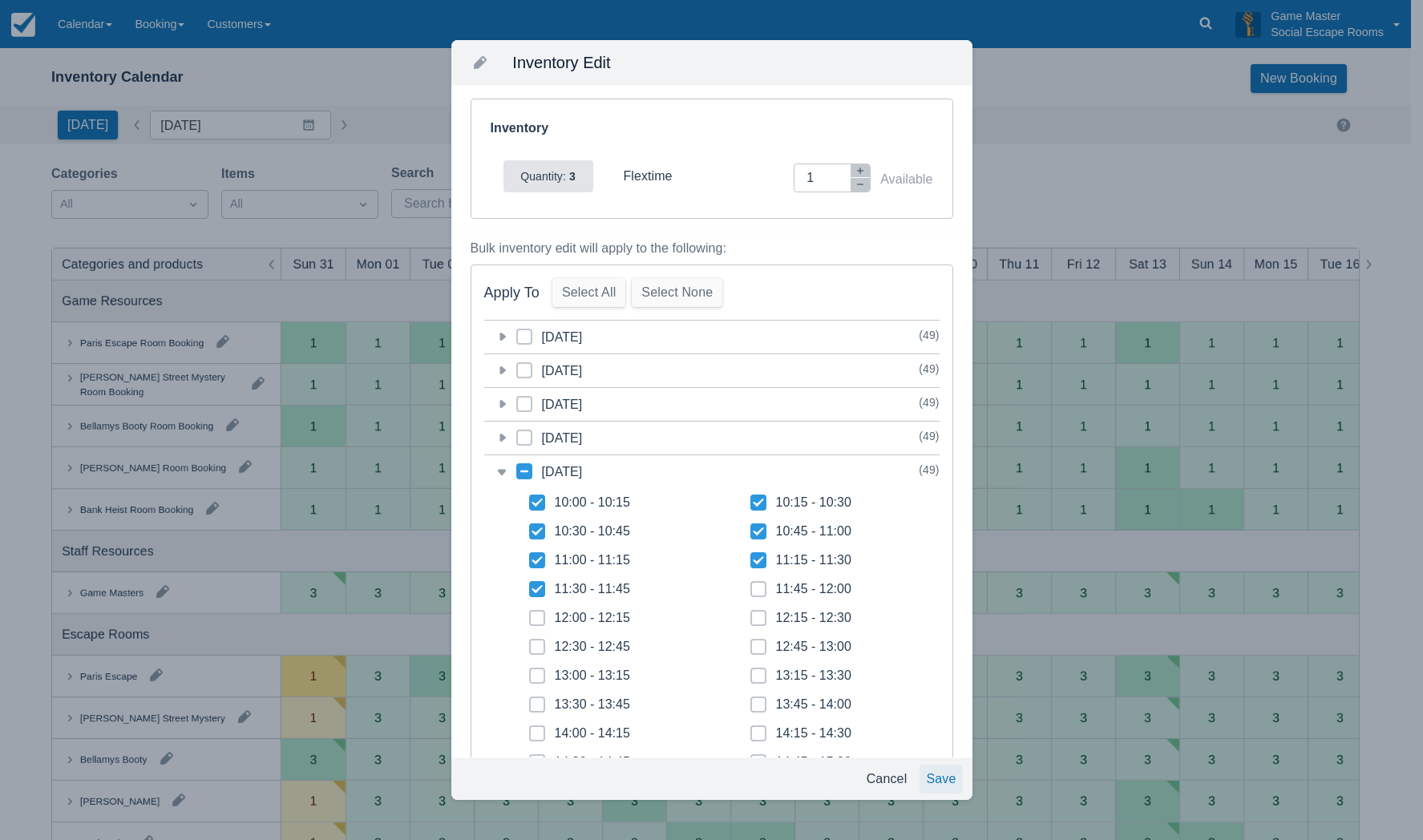
click at [934, 774] on button "Save" at bounding box center [941, 779] width 43 height 29
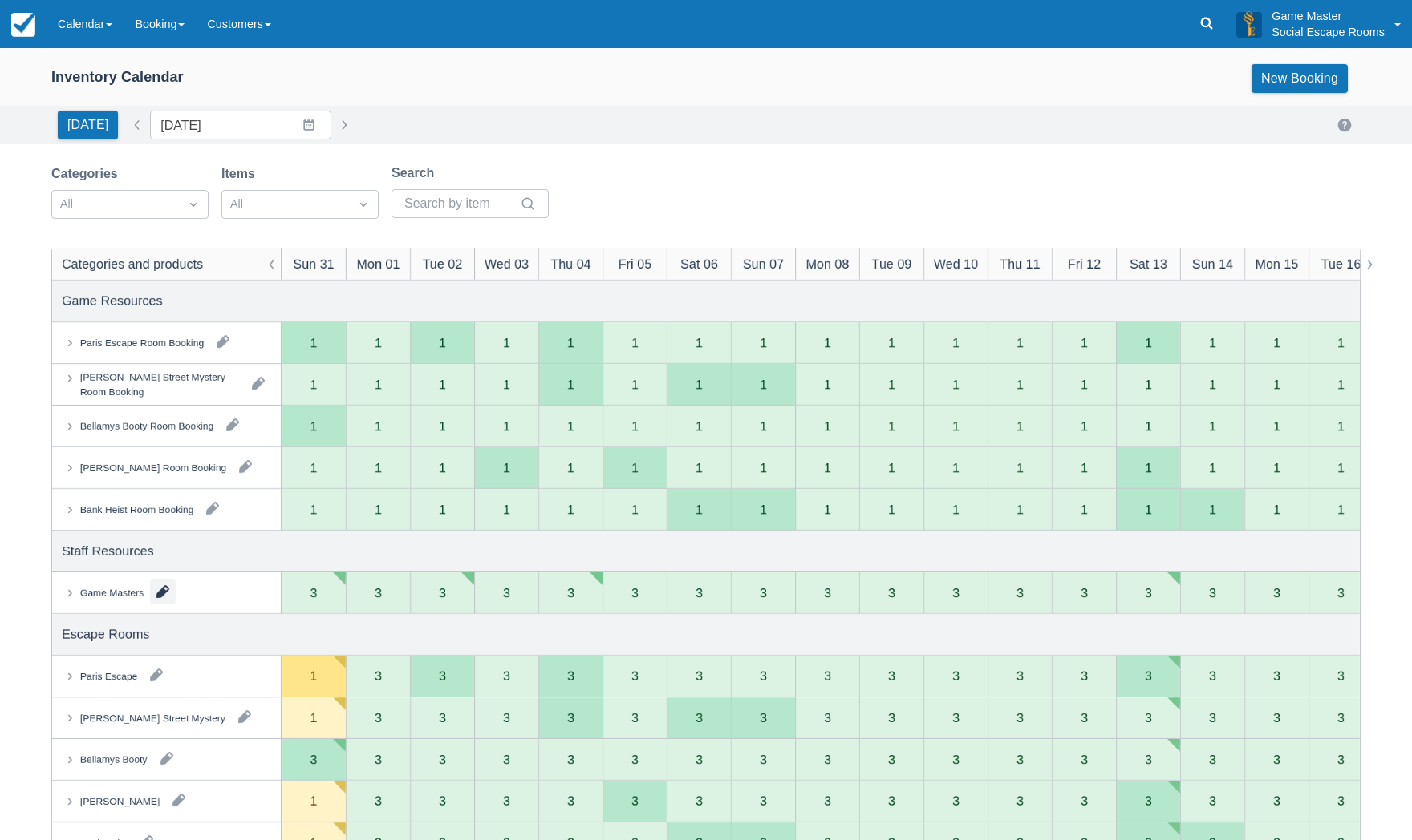
click at [161, 591] on button "button" at bounding box center [163, 591] width 25 height 25
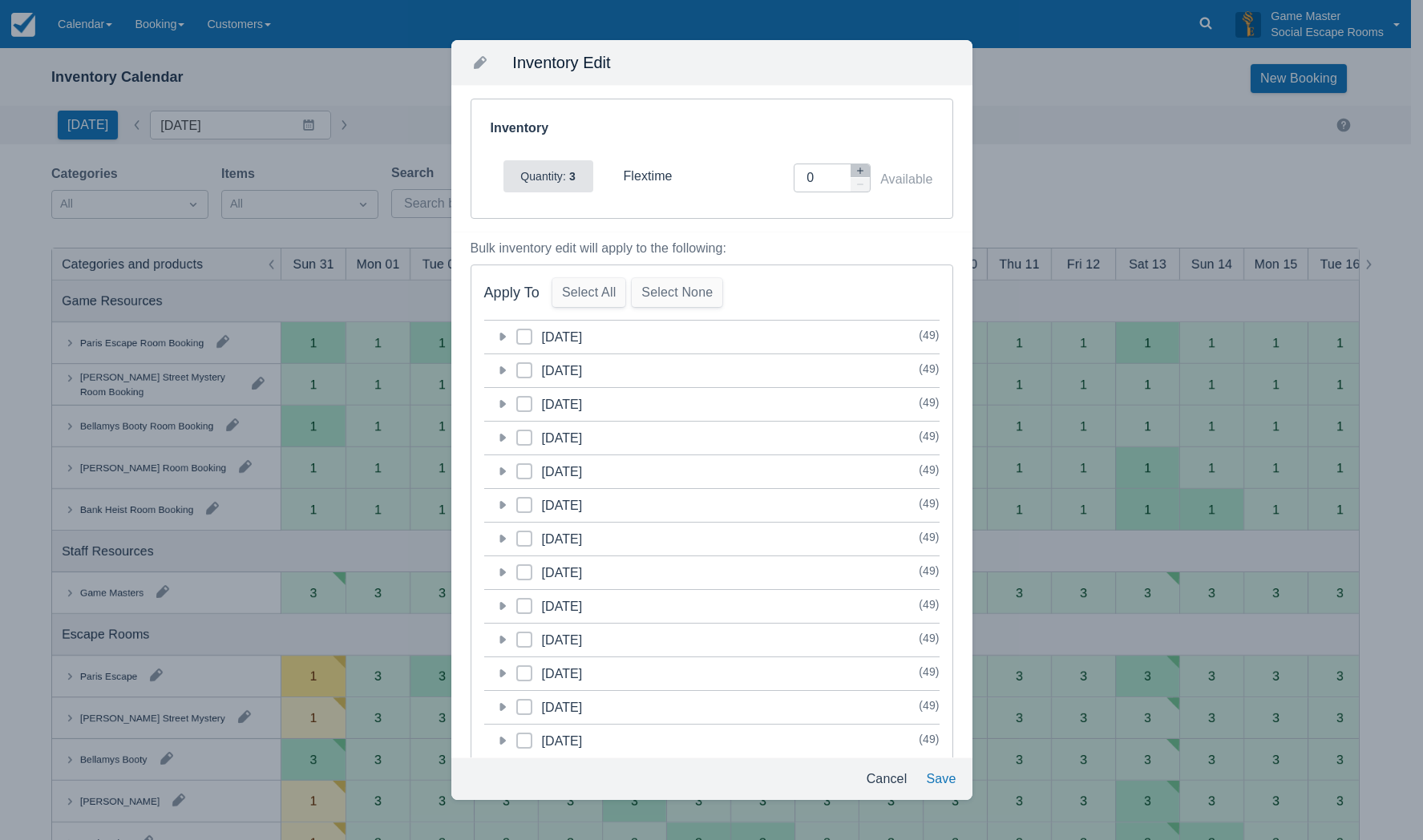
click at [500, 607] on icon at bounding box center [502, 606] width 6 height 8
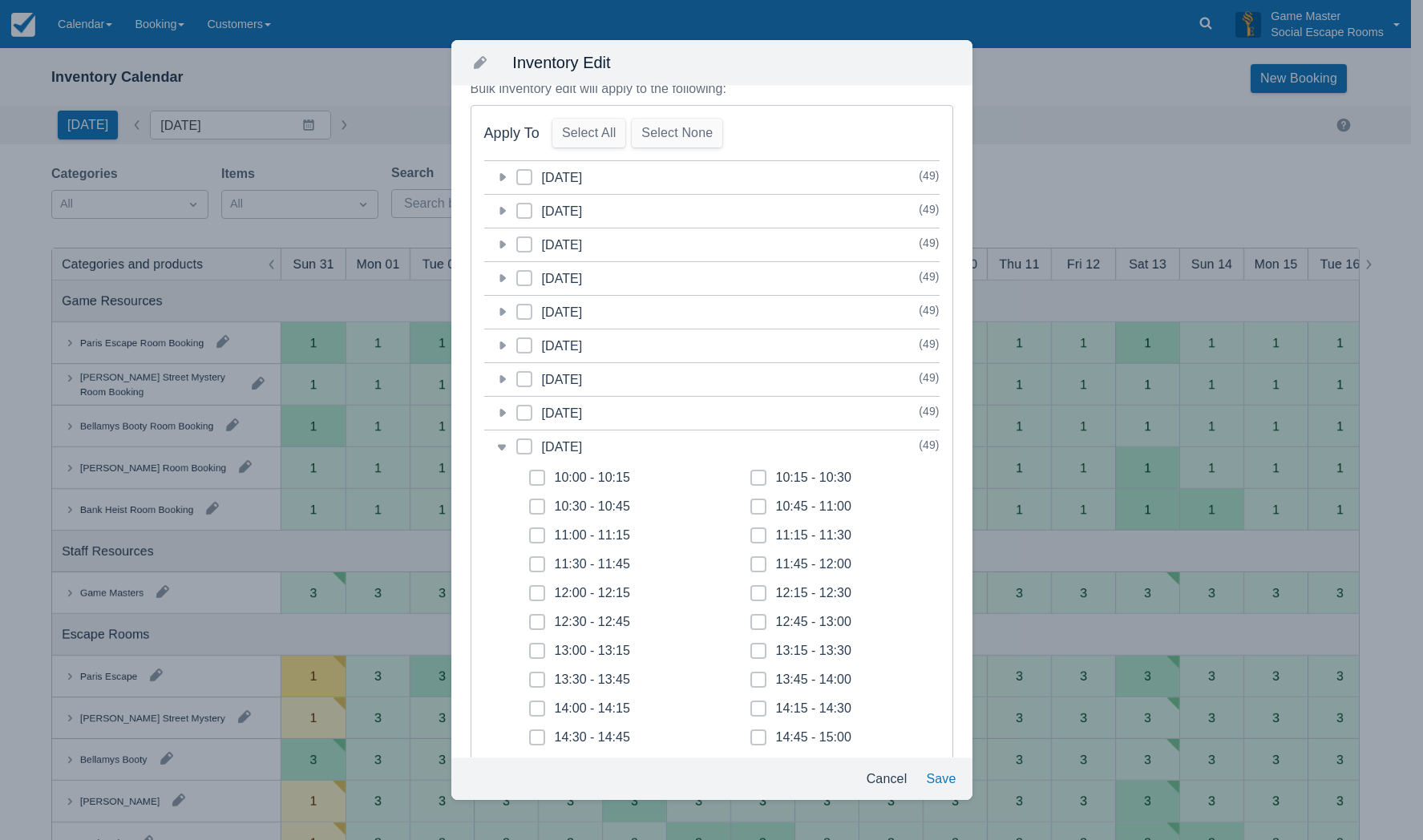
scroll to position [161, 0]
click at [523, 445] on icon at bounding box center [524, 445] width 6 height 6
click at [517, 441] on input "category-1757253600" at bounding box center [516, 441] width 1 height 1
checkbox input "true"
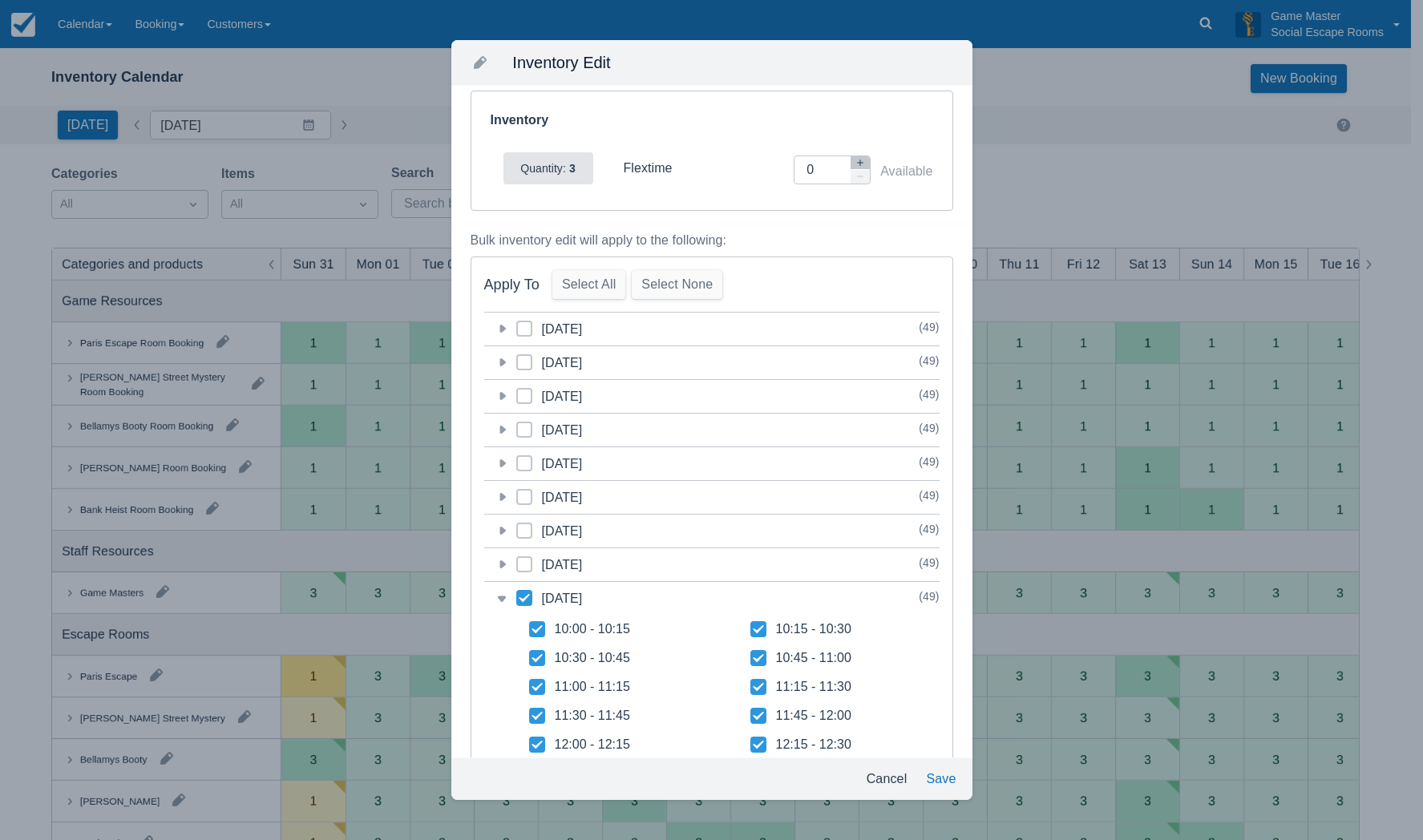
scroll to position [0, 0]
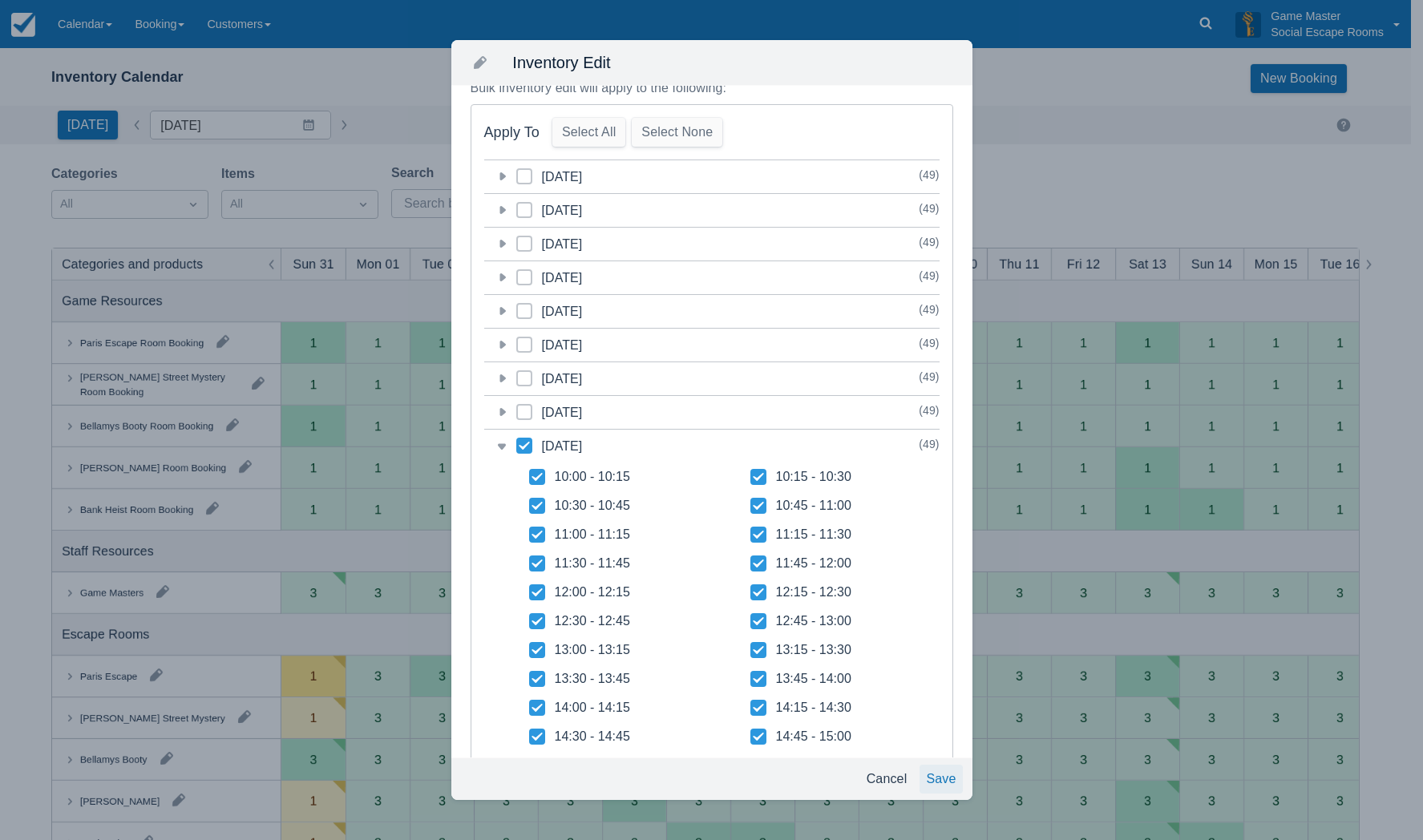
click at [935, 775] on button "Save" at bounding box center [941, 779] width 43 height 29
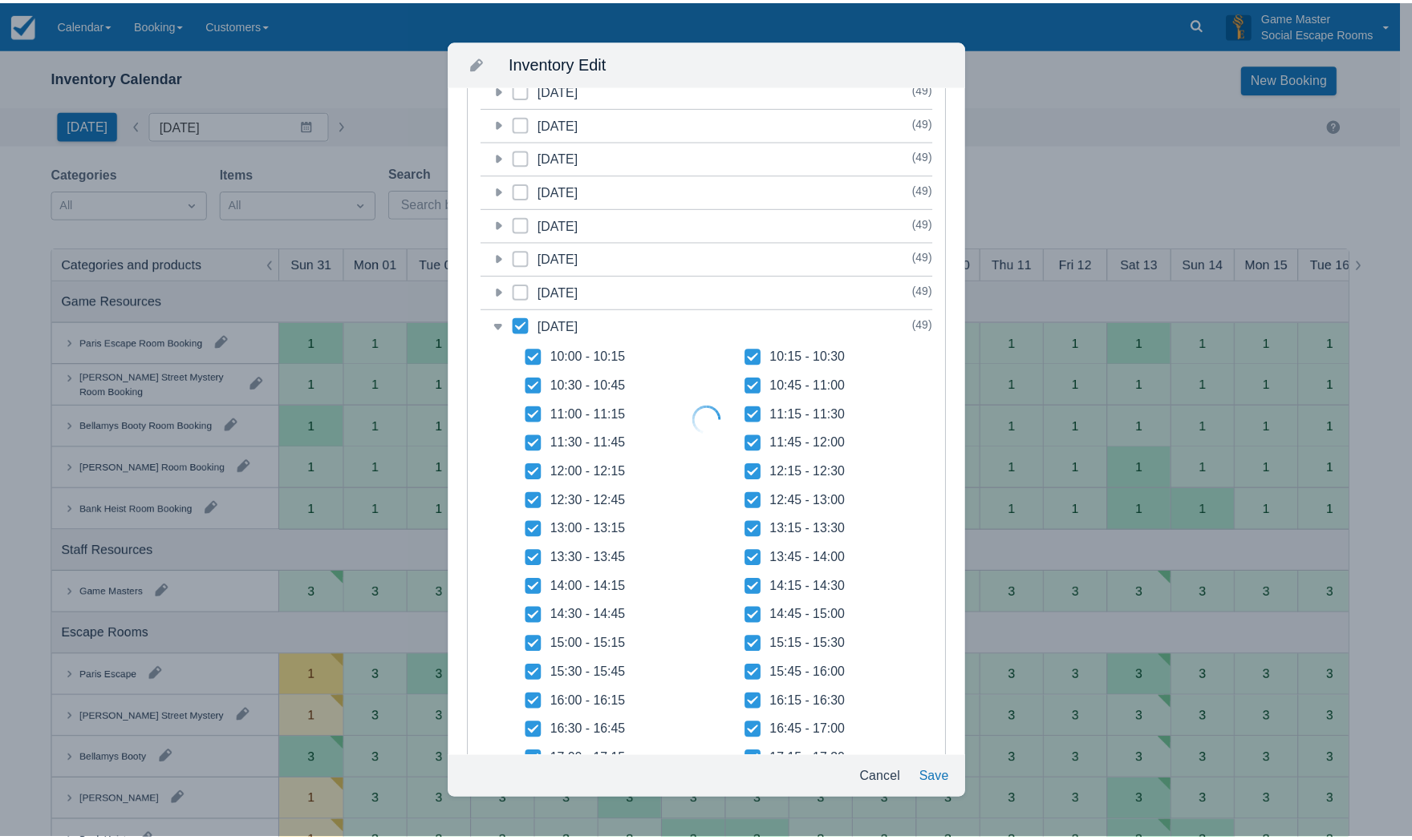
scroll to position [40, 0]
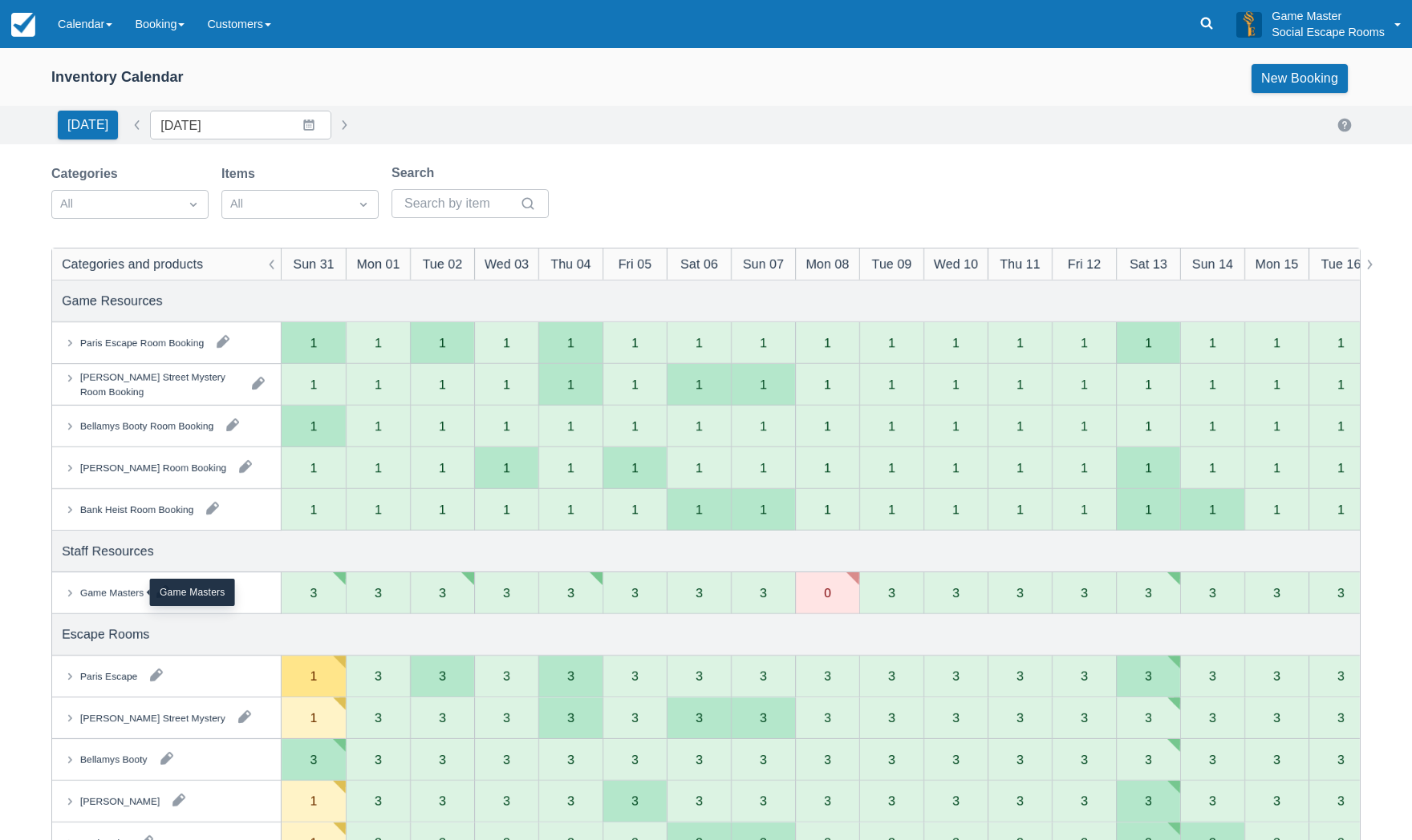
click at [129, 596] on div "Game Masters" at bounding box center [112, 592] width 64 height 15
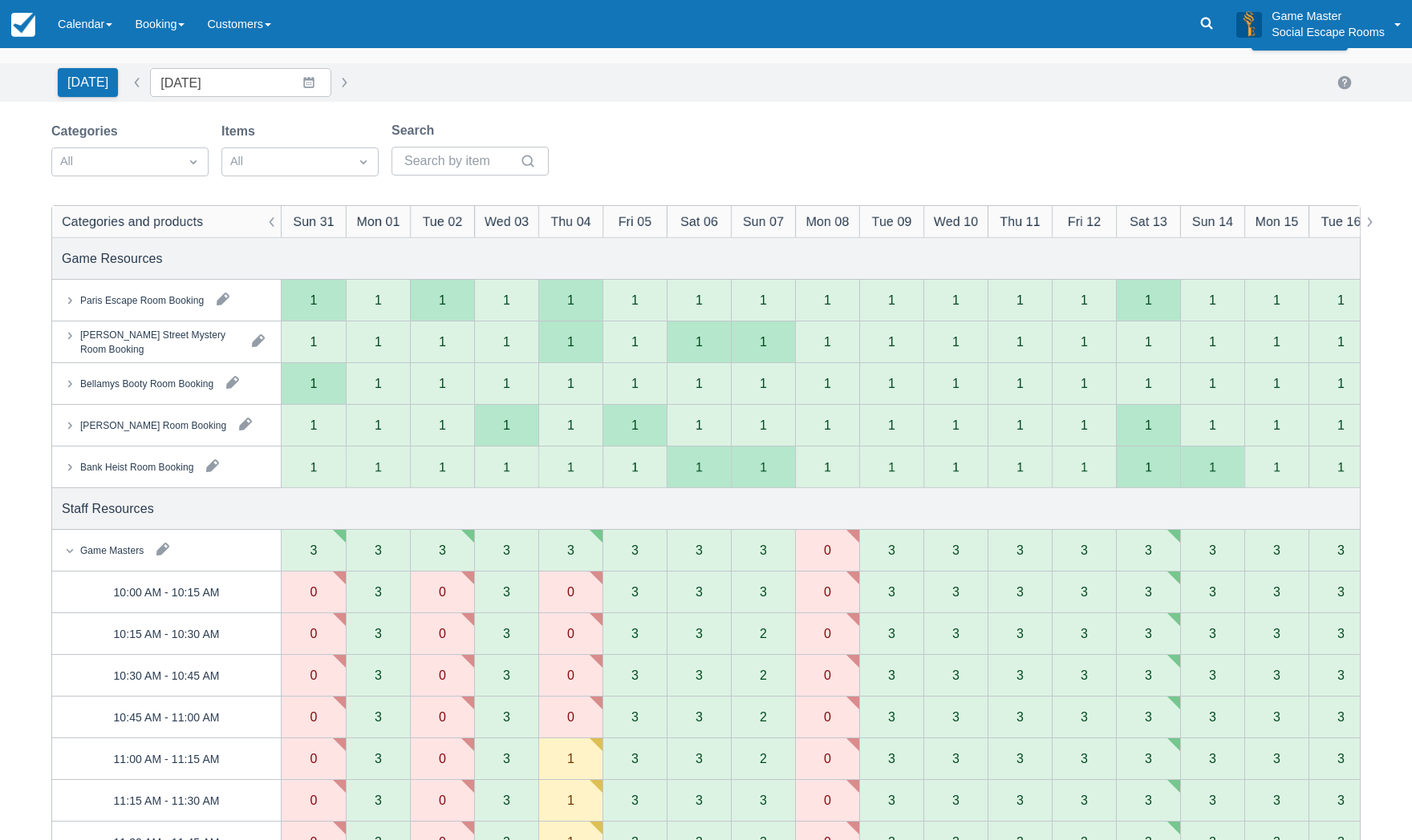
scroll to position [0, 0]
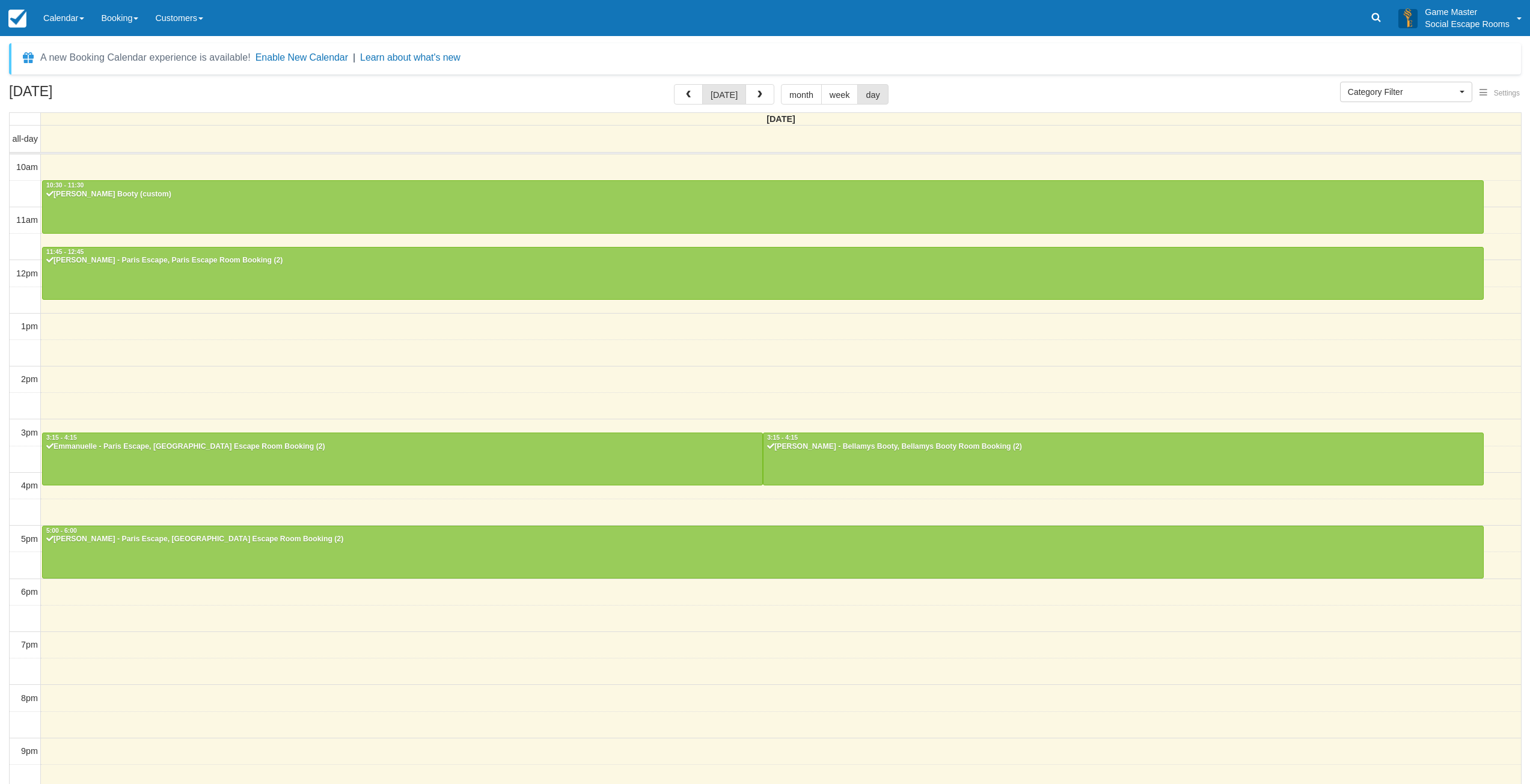
select select
